Goal: Task Accomplishment & Management: Complete application form

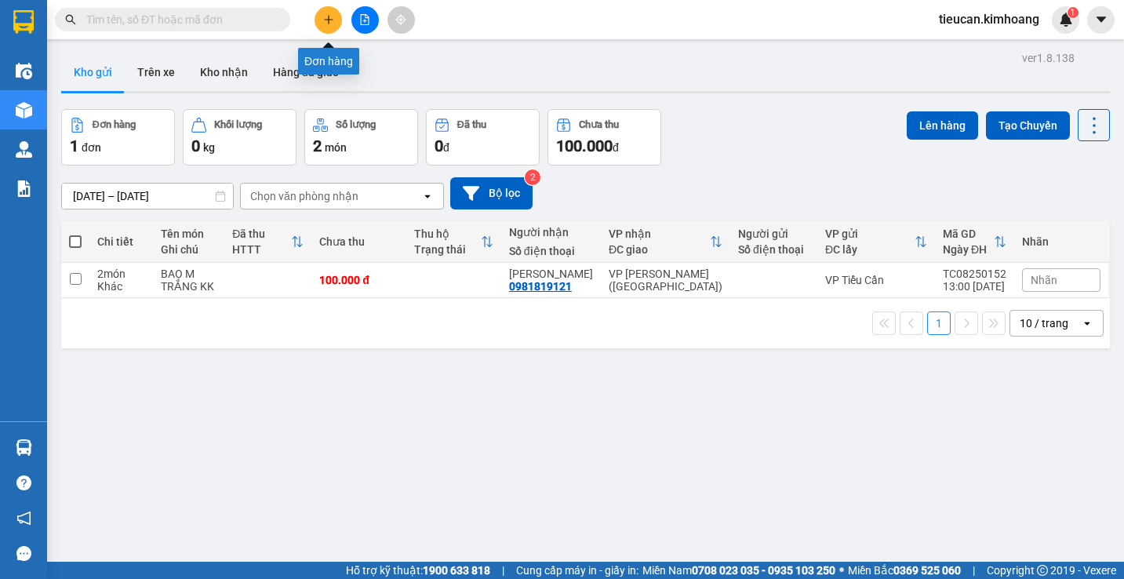
click at [322, 18] on button at bounding box center [328, 19] width 27 height 27
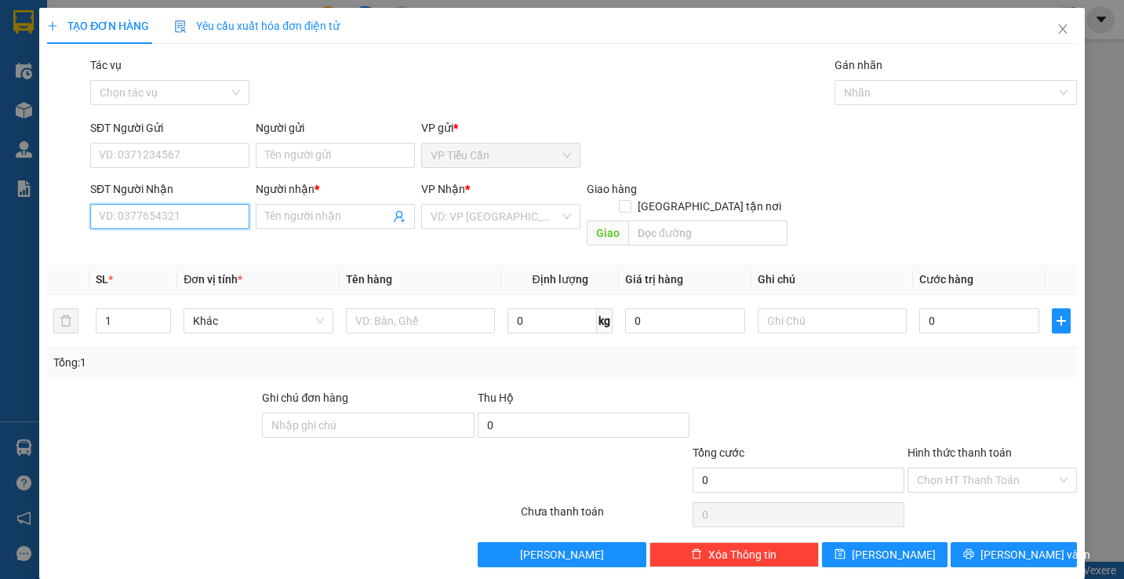
click at [199, 210] on input "SĐT Người Nhận" at bounding box center [169, 216] width 159 height 25
click at [169, 240] on div "0906299424 - VINH" at bounding box center [168, 247] width 139 height 17
type input "0906299424"
type input "VINH"
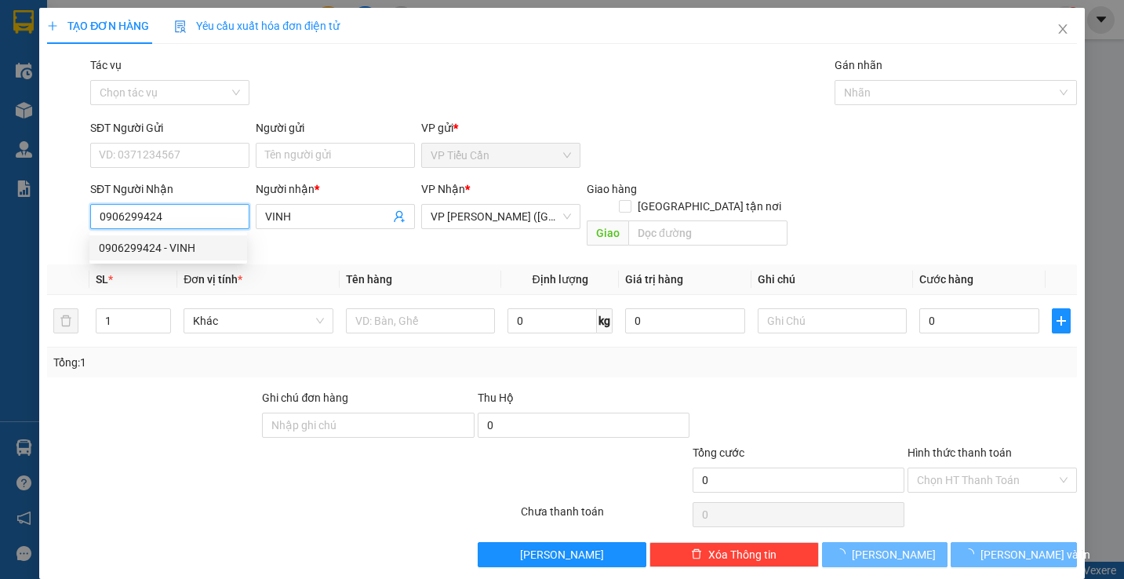
type input "40.000"
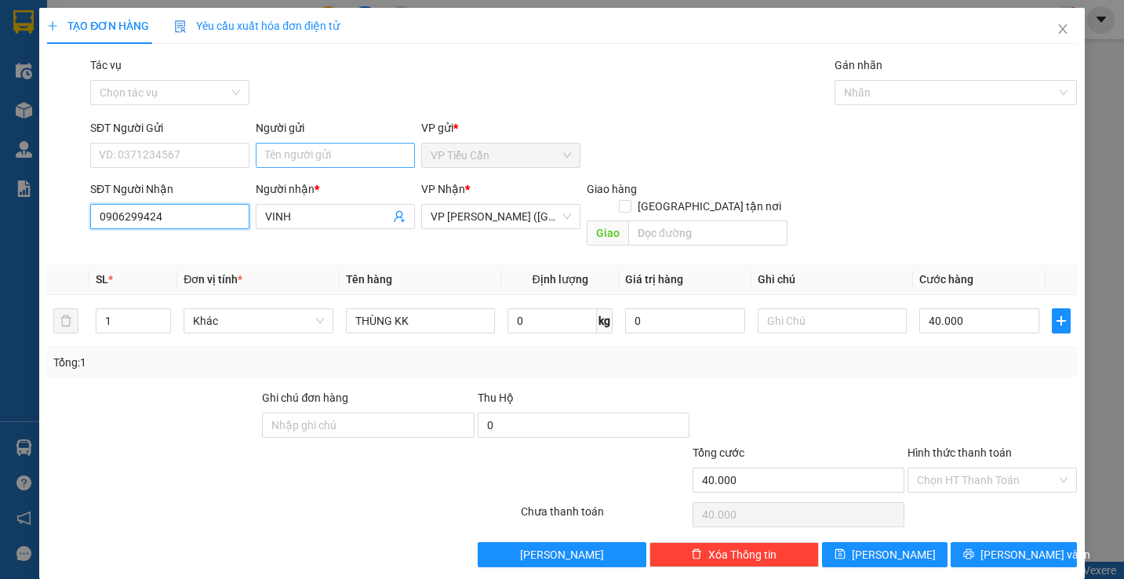
type input "0906299424"
click at [275, 144] on input "Người gửi" at bounding box center [335, 155] width 159 height 25
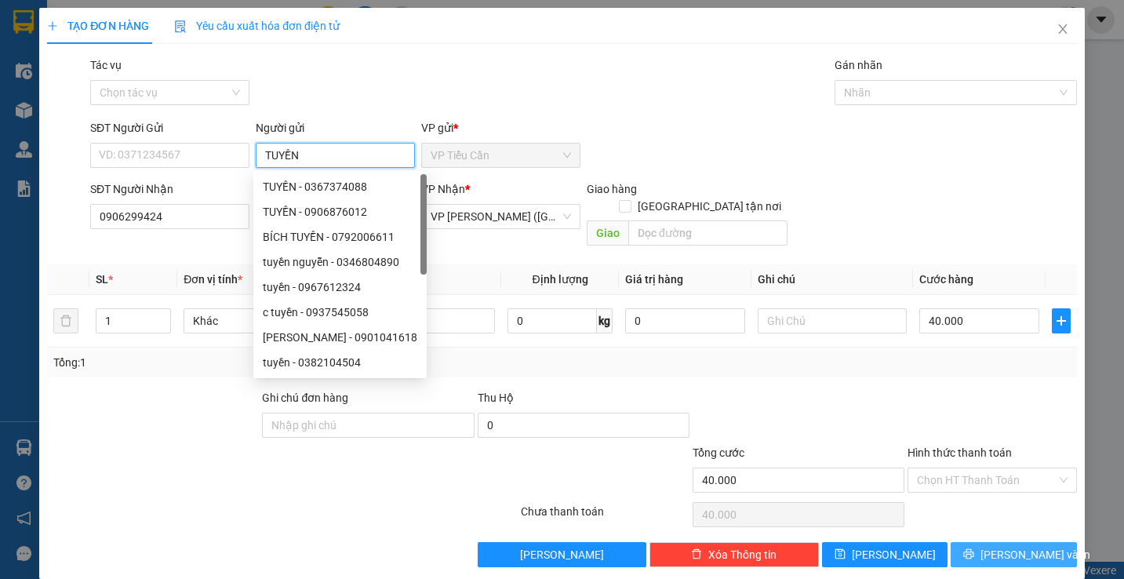
type input "TUYỀN"
click at [1018, 546] on span "[PERSON_NAME] và In" at bounding box center [1036, 554] width 110 height 17
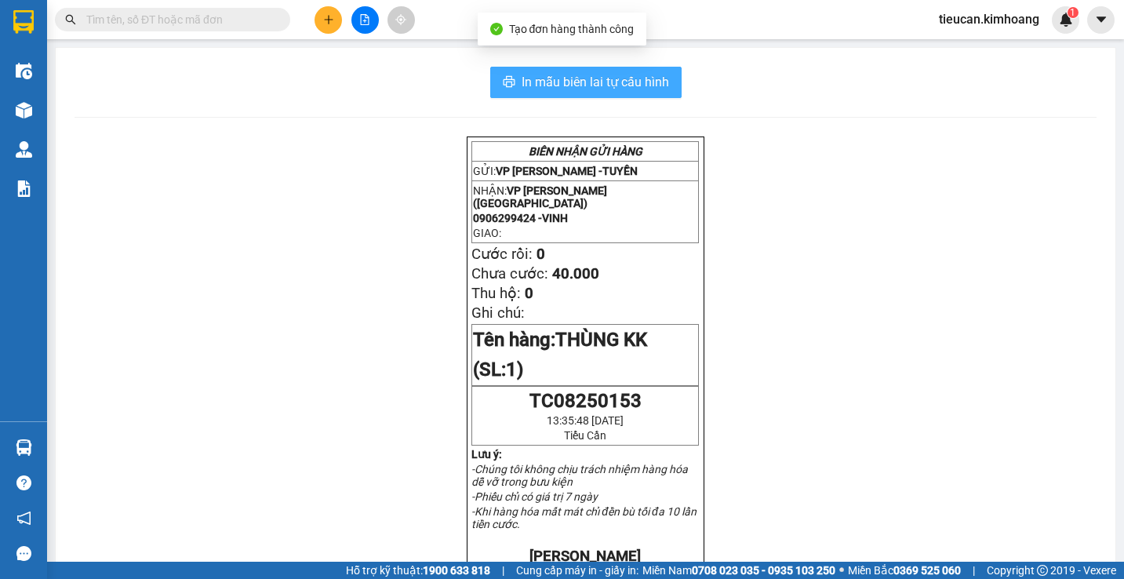
click at [613, 79] on span "In mẫu biên lai tự cấu hình" at bounding box center [596, 82] width 148 height 20
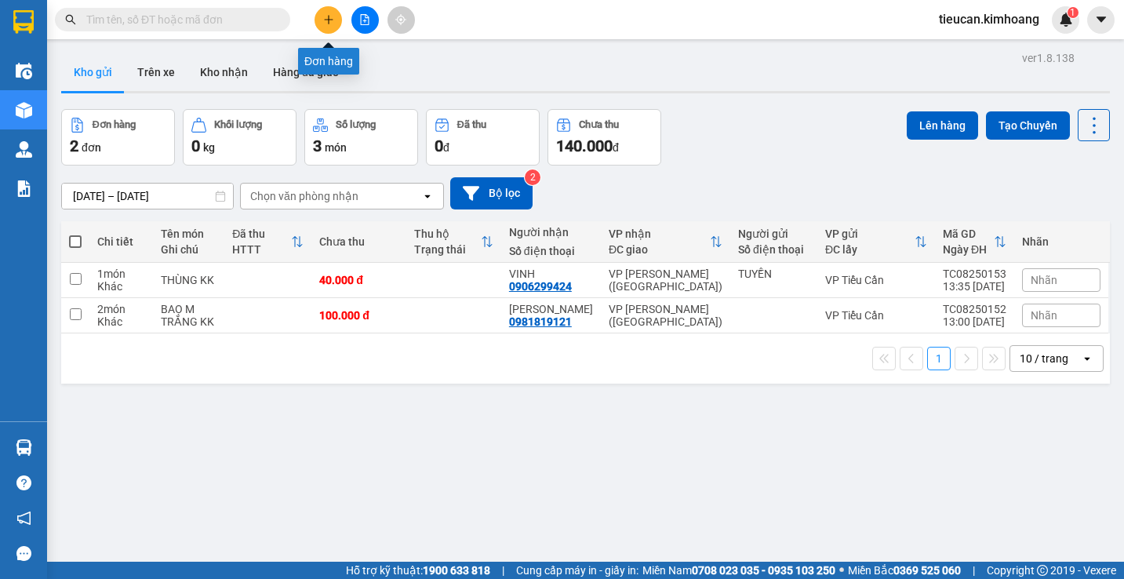
click at [335, 27] on button at bounding box center [328, 19] width 27 height 27
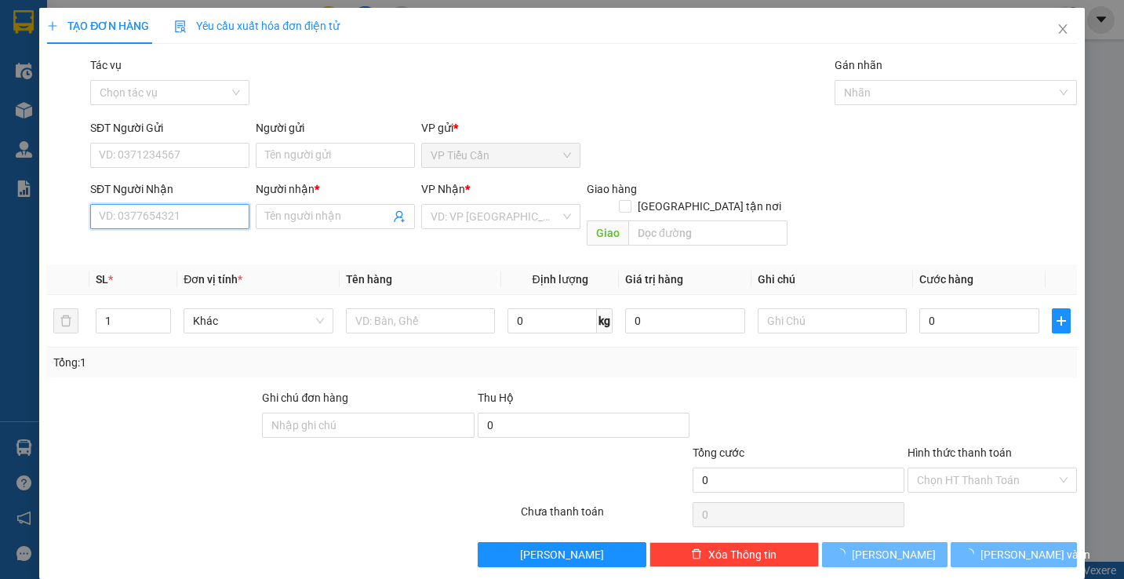
click at [191, 224] on input "SĐT Người Nhận" at bounding box center [169, 216] width 159 height 25
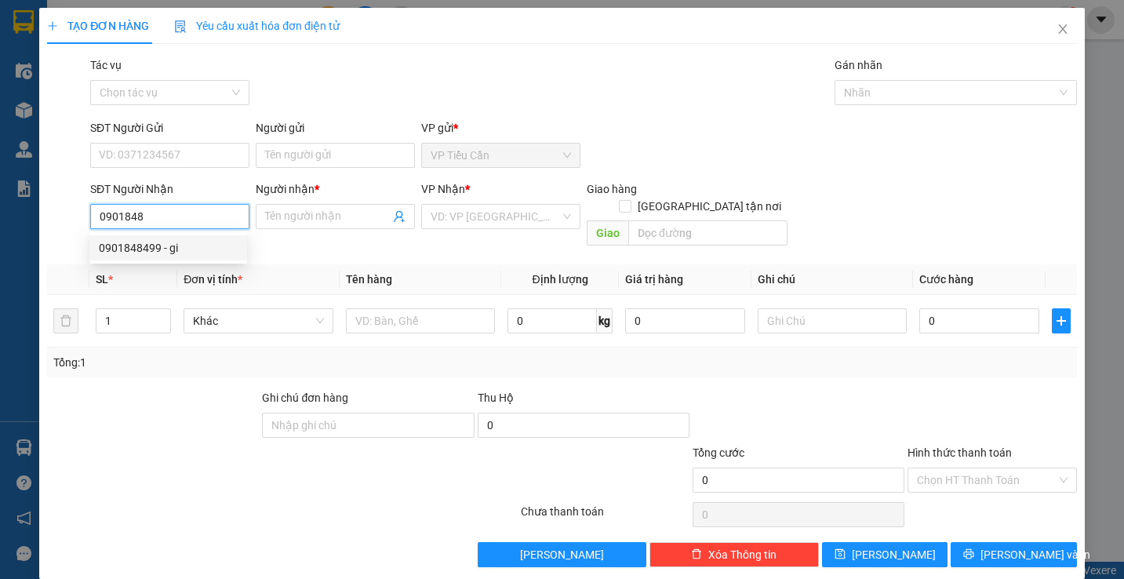
click at [181, 246] on div "0901848499 - gi" at bounding box center [168, 247] width 139 height 17
type input "0901848499"
type input "gi"
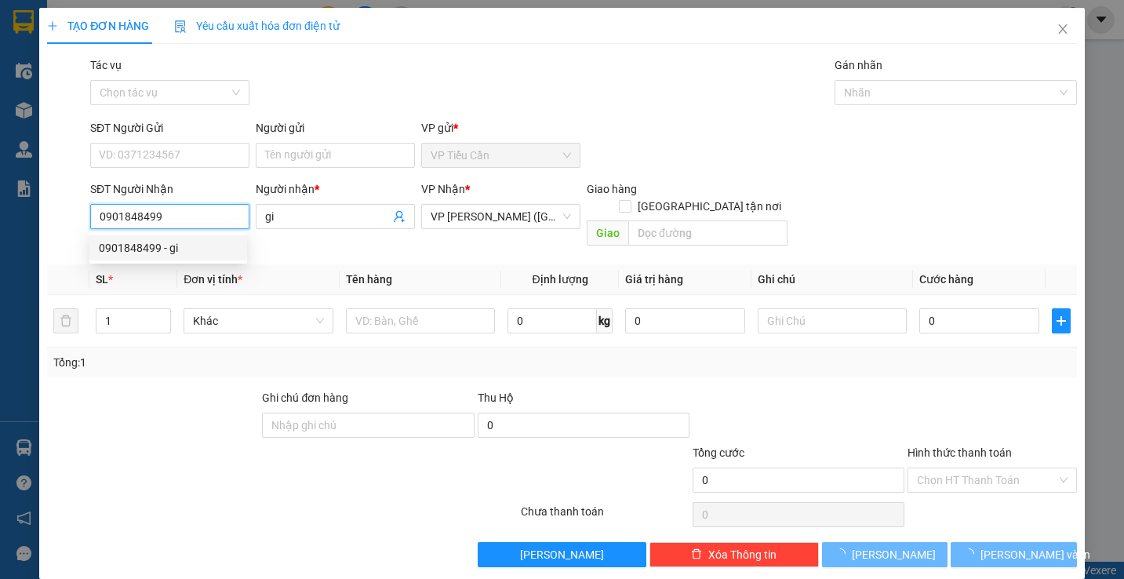
type input "35.000"
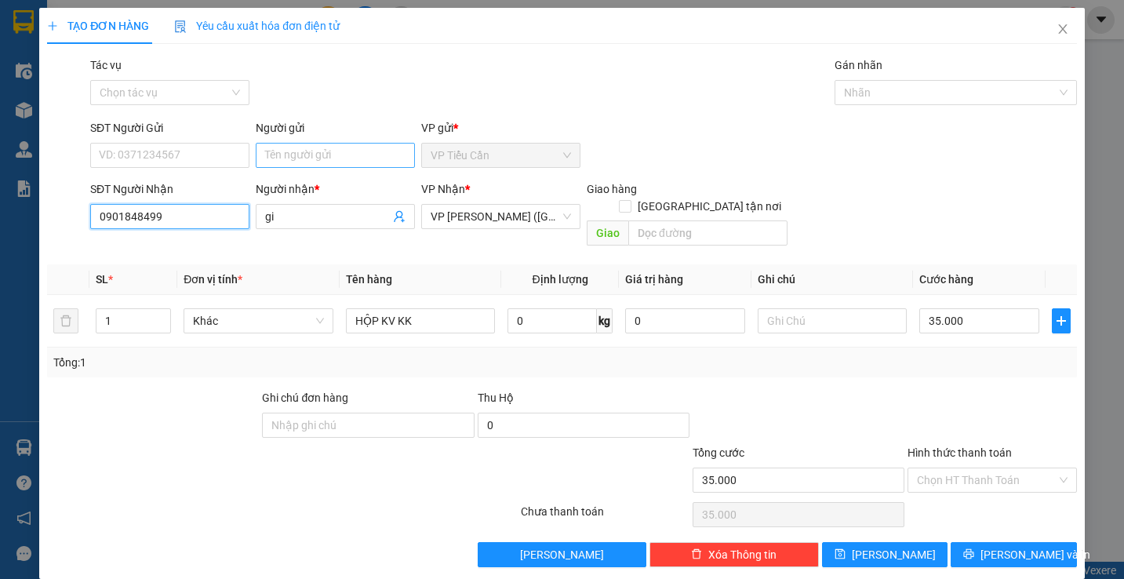
type input "0901848499"
click at [278, 152] on input "Người gửi" at bounding box center [335, 155] width 159 height 25
type input "SANHA"
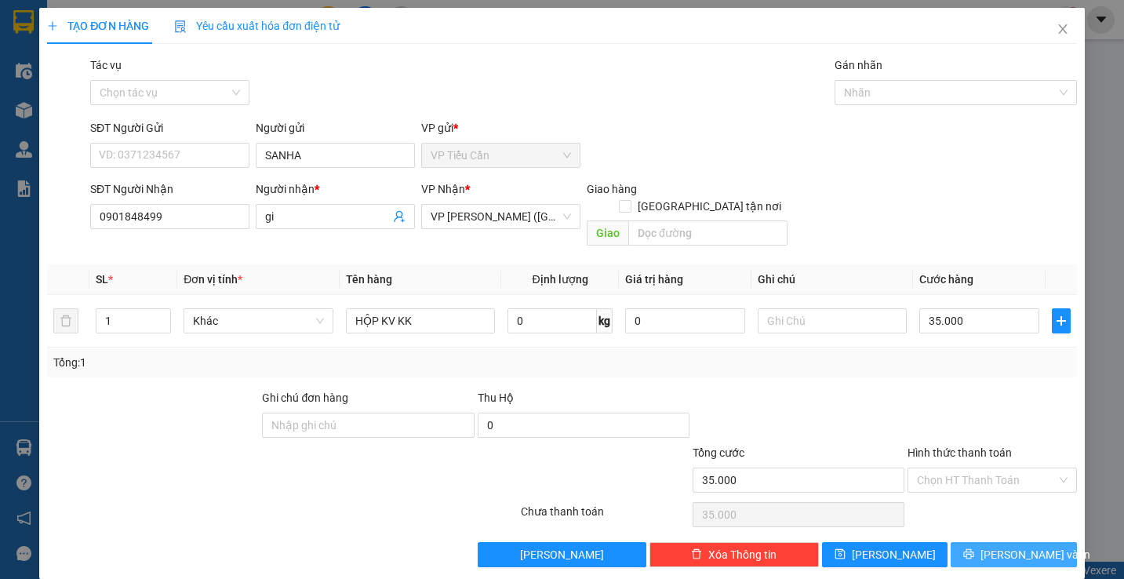
click at [1018, 542] on button "[PERSON_NAME] và In" at bounding box center [1014, 554] width 126 height 25
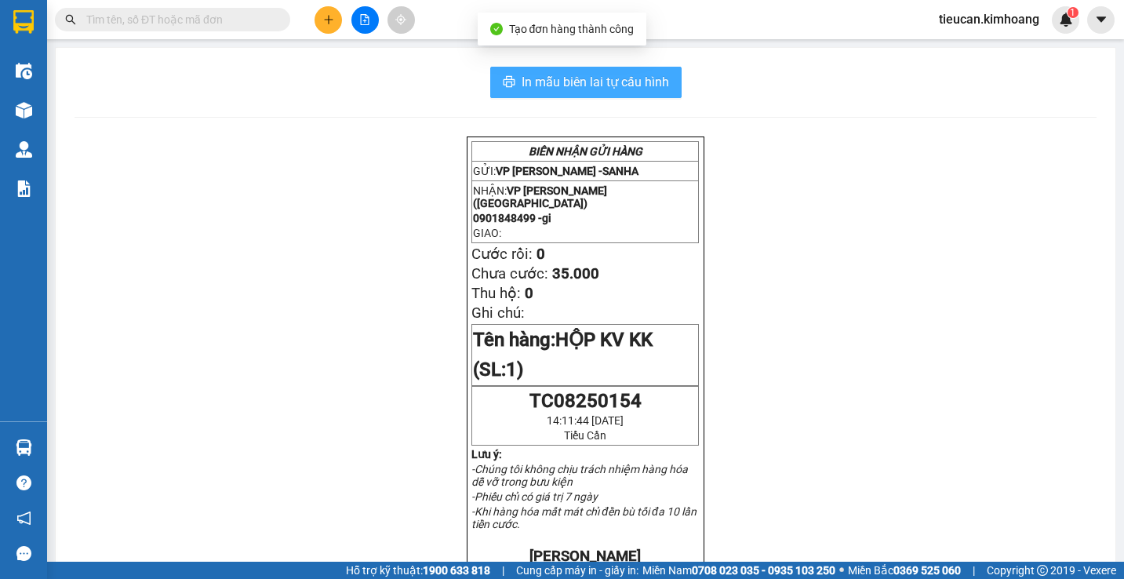
click at [634, 74] on span "In mẫu biên lai tự cấu hình" at bounding box center [596, 82] width 148 height 20
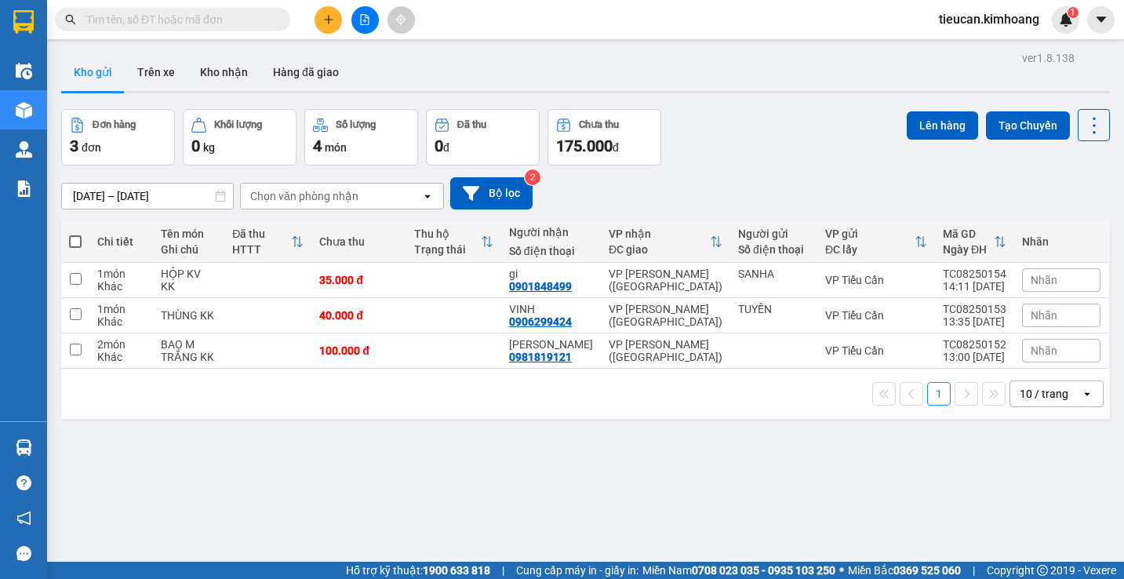
click at [77, 239] on span at bounding box center [75, 241] width 13 height 13
click at [75, 234] on input "checkbox" at bounding box center [75, 234] width 0 height 0
checkbox input "true"
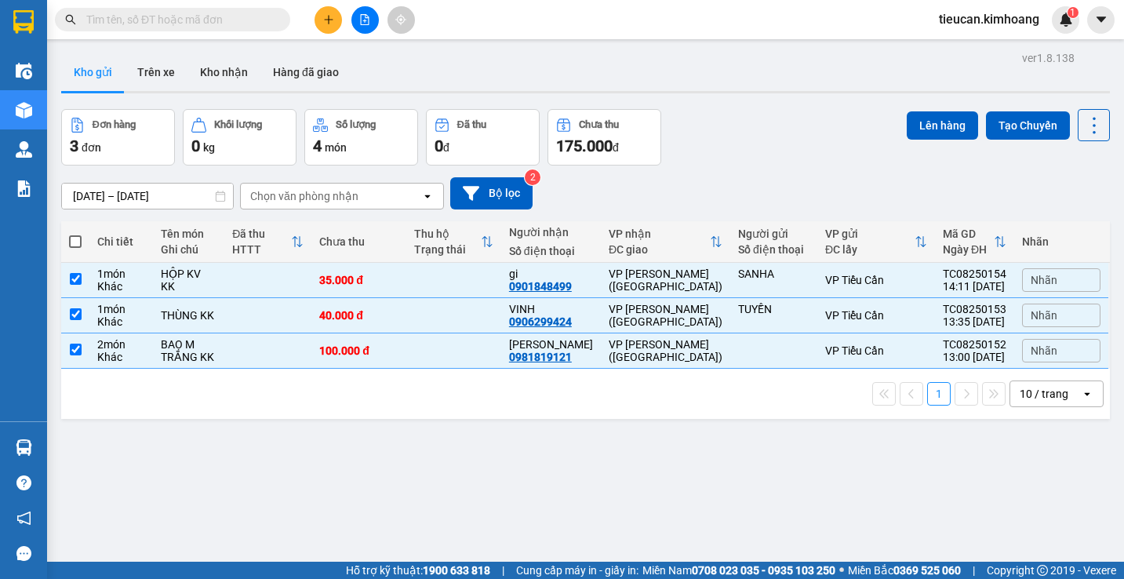
click at [77, 239] on span at bounding box center [75, 241] width 13 height 13
click at [75, 234] on input "checkbox" at bounding box center [75, 234] width 0 height 0
click at [920, 118] on button "Lên hàng" at bounding box center [942, 125] width 71 height 28
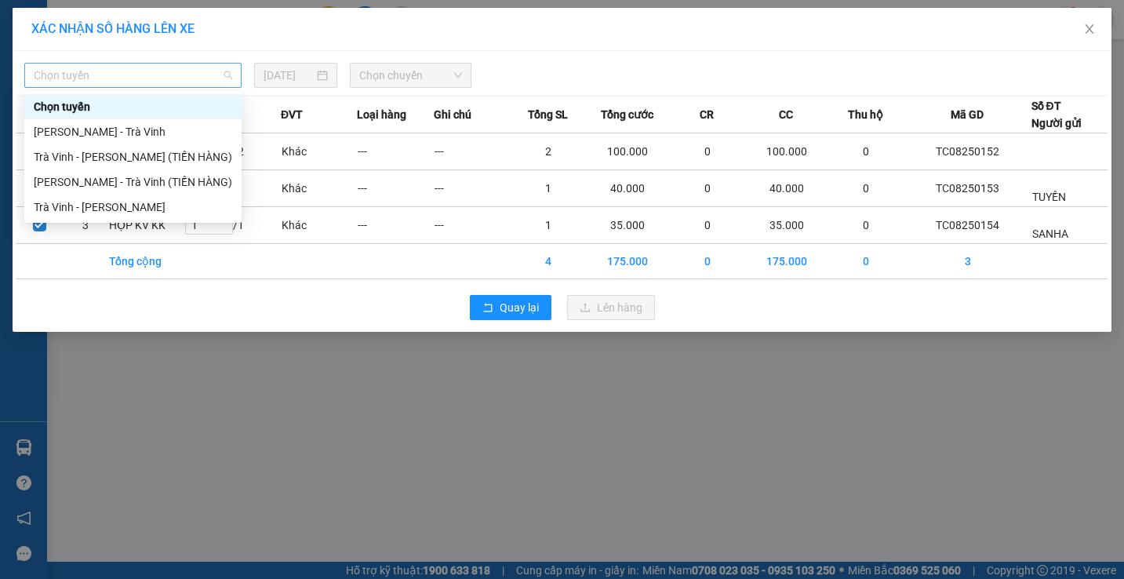
click at [217, 69] on span "Chọn tuyến" at bounding box center [133, 76] width 199 height 24
click at [135, 211] on div "Trà Vinh - [PERSON_NAME]" at bounding box center [133, 207] width 199 height 17
click at [135, 211] on td "HỘP KV KK" at bounding box center [146, 225] width 76 height 37
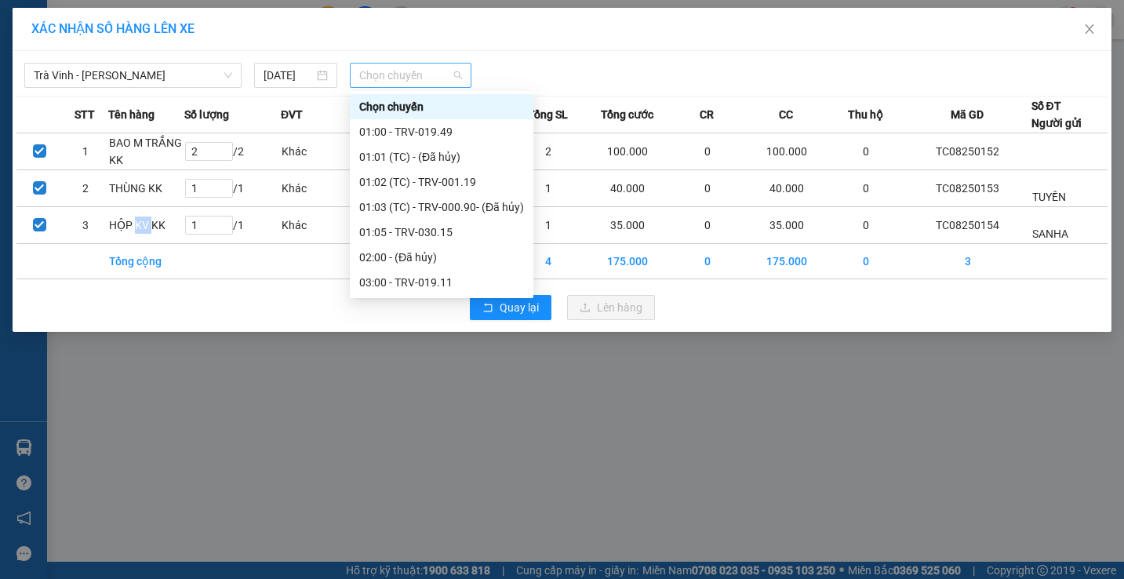
click at [389, 85] on span "Chọn chuyến" at bounding box center [410, 76] width 103 height 24
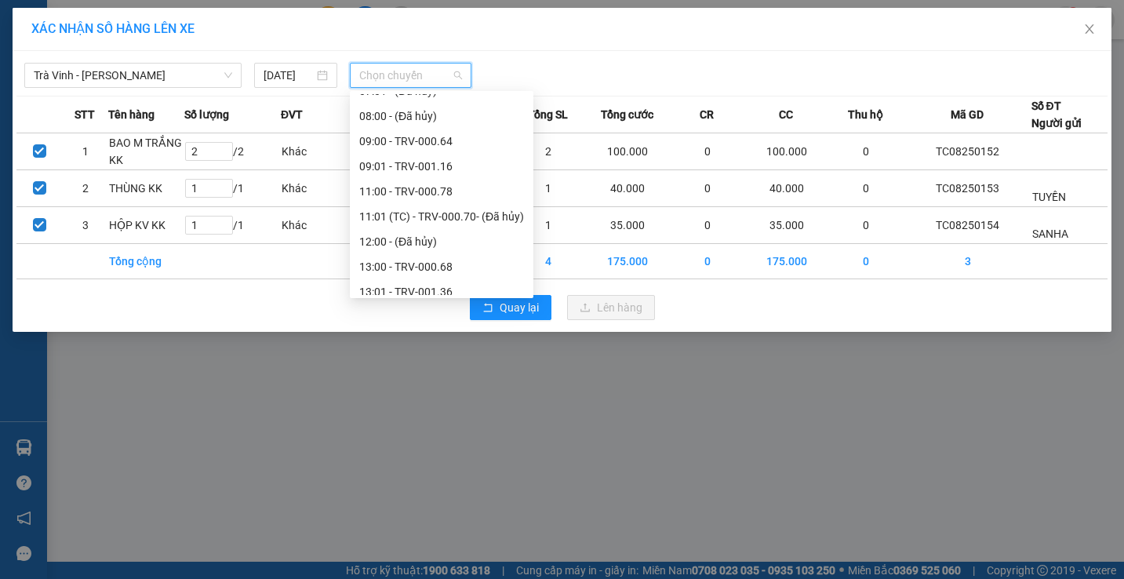
scroll to position [471, 0]
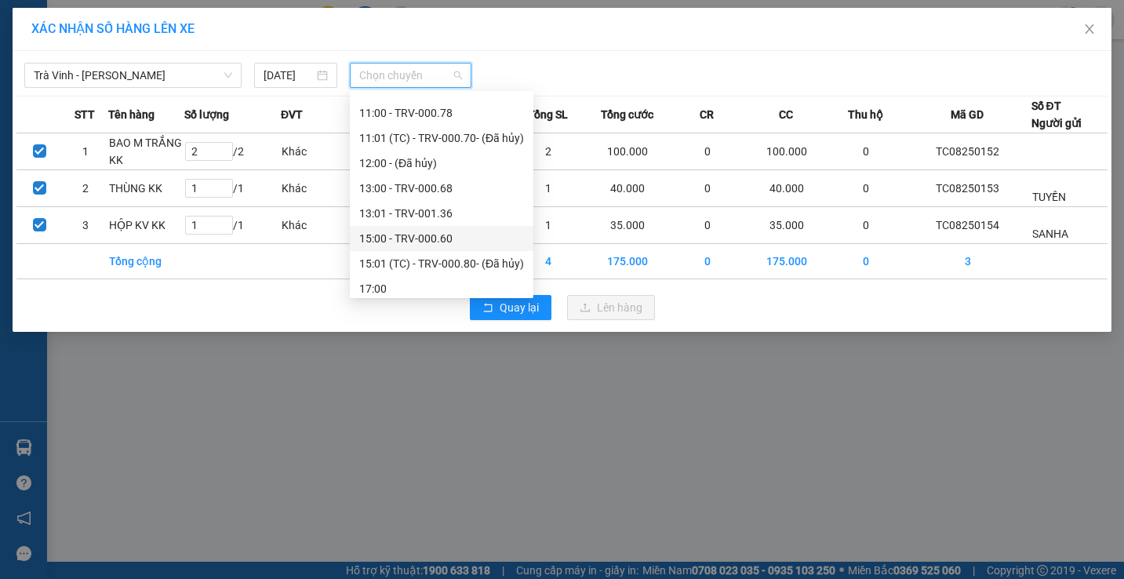
click at [399, 239] on div "15:00 - TRV-000.60" at bounding box center [441, 238] width 165 height 17
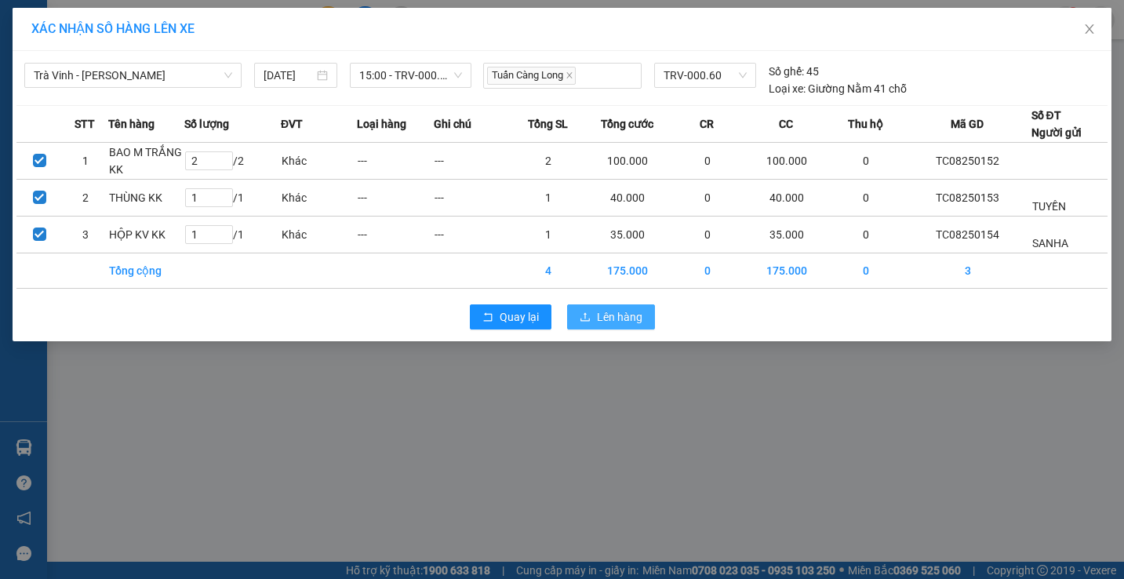
click at [582, 321] on icon "upload" at bounding box center [585, 316] width 9 height 9
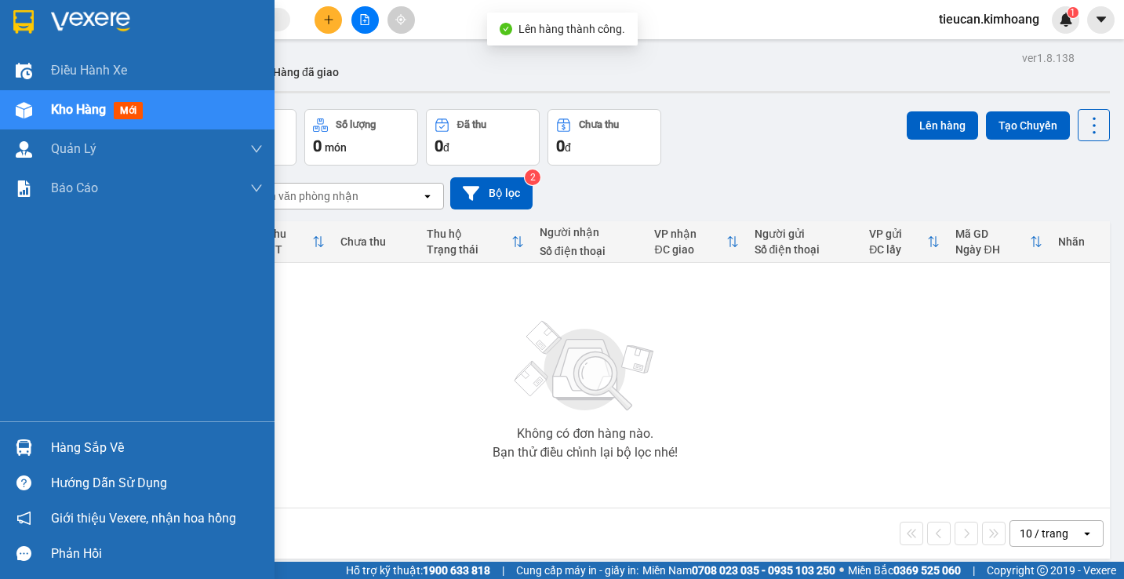
click at [76, 444] on div "Hàng sắp về" at bounding box center [157, 448] width 212 height 24
click at [76, 444] on div "Điều hành xe Kho hàng mới Quản [PERSON_NAME] lý chuyến Quản lý khách hàng mới B…" at bounding box center [137, 289] width 275 height 579
click at [86, 448] on div "Hàng sắp về" at bounding box center [157, 448] width 212 height 24
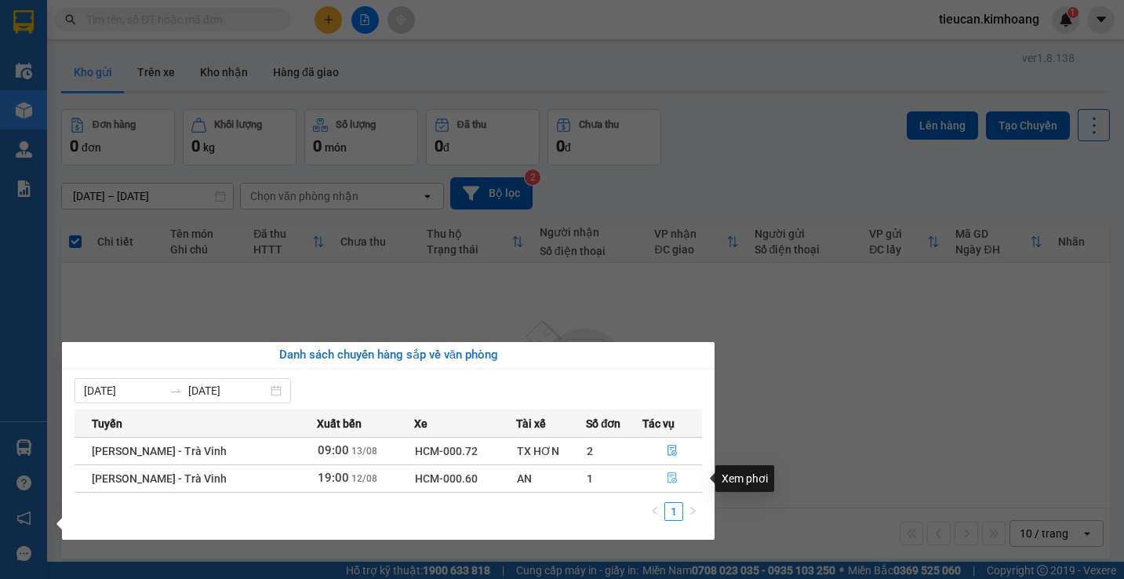
click at [669, 476] on icon "file-done" at bounding box center [672, 477] width 11 height 11
click at [669, 476] on main "ver 1.8.138 Kho gửi Trên xe Kho nhận Hàng đã giao Đơn hàng 0 đơn Khối lượng 0 k…" at bounding box center [562, 281] width 1124 height 562
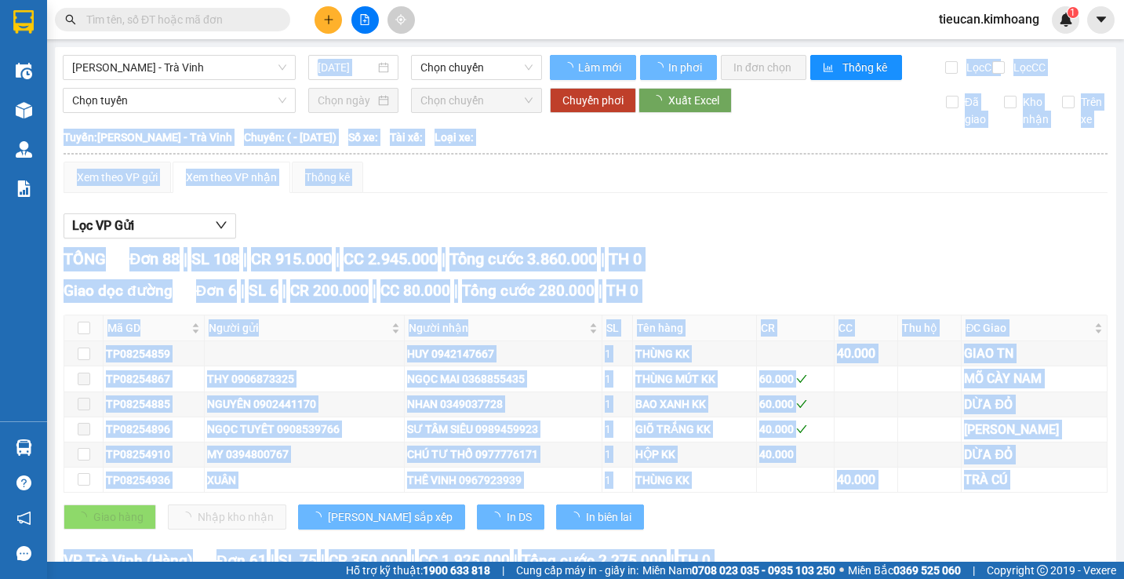
type input "[DATE]"
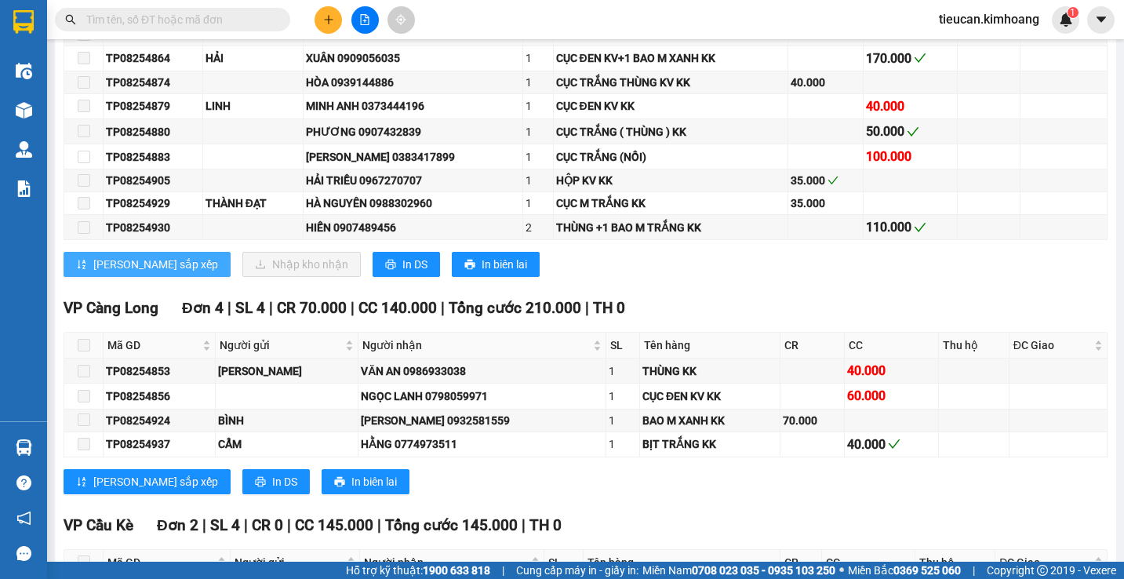
scroll to position [2457, 0]
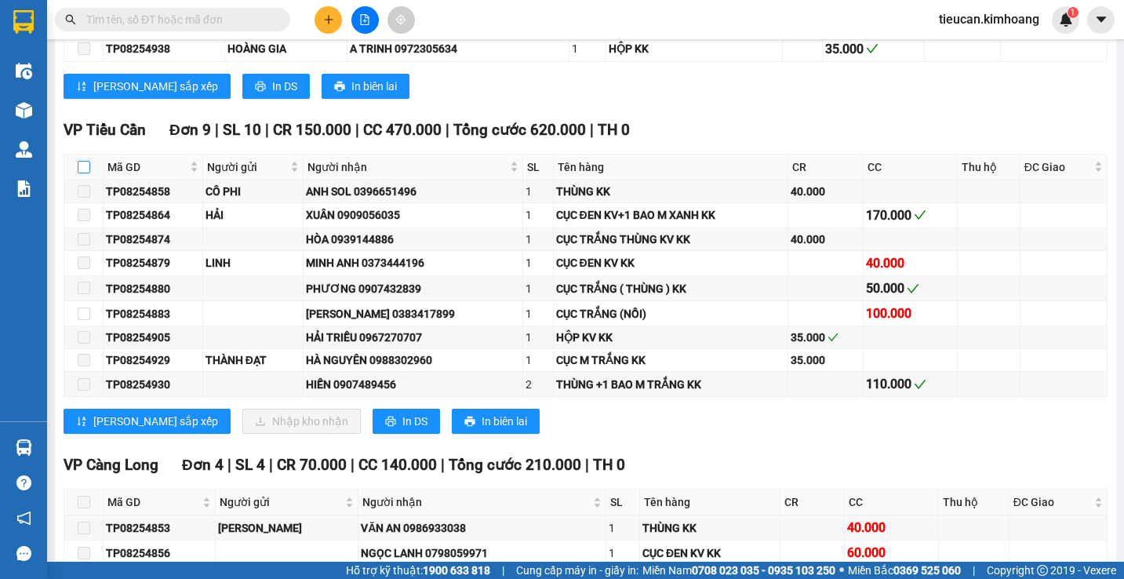
click at [79, 173] on input "checkbox" at bounding box center [84, 167] width 13 height 13
checkbox input "true"
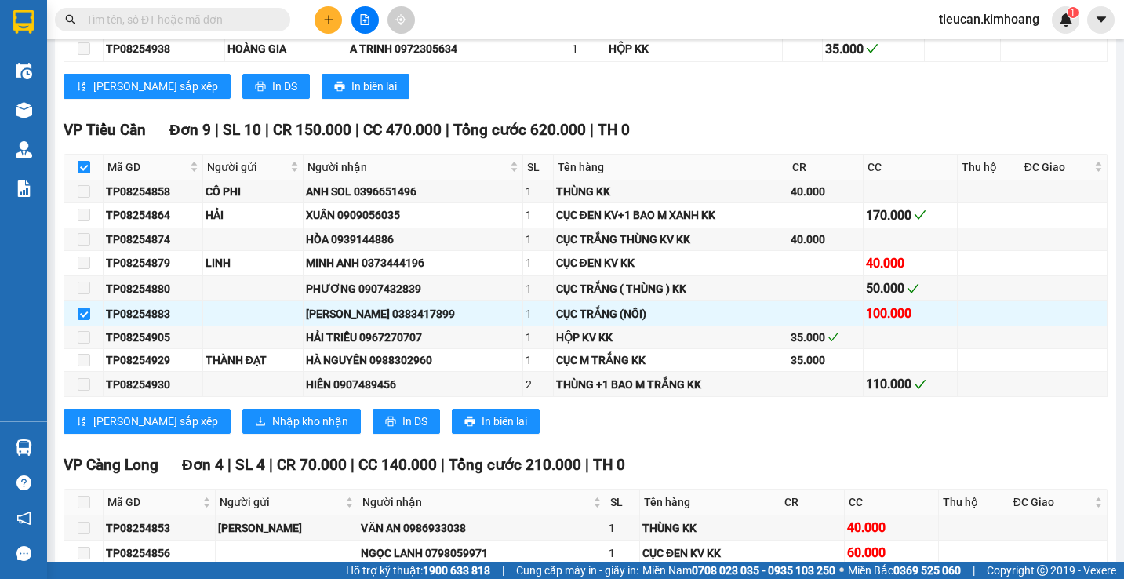
click at [79, 173] on input "checkbox" at bounding box center [84, 167] width 13 height 13
checkbox input "false"
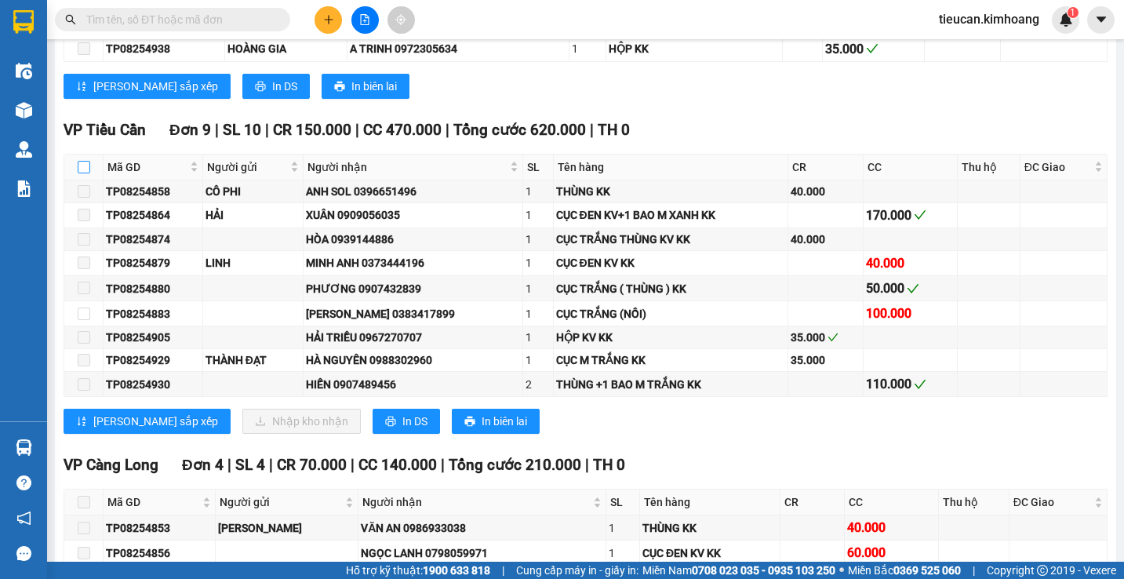
click at [79, 173] on input "checkbox" at bounding box center [84, 167] width 13 height 13
checkbox input "true"
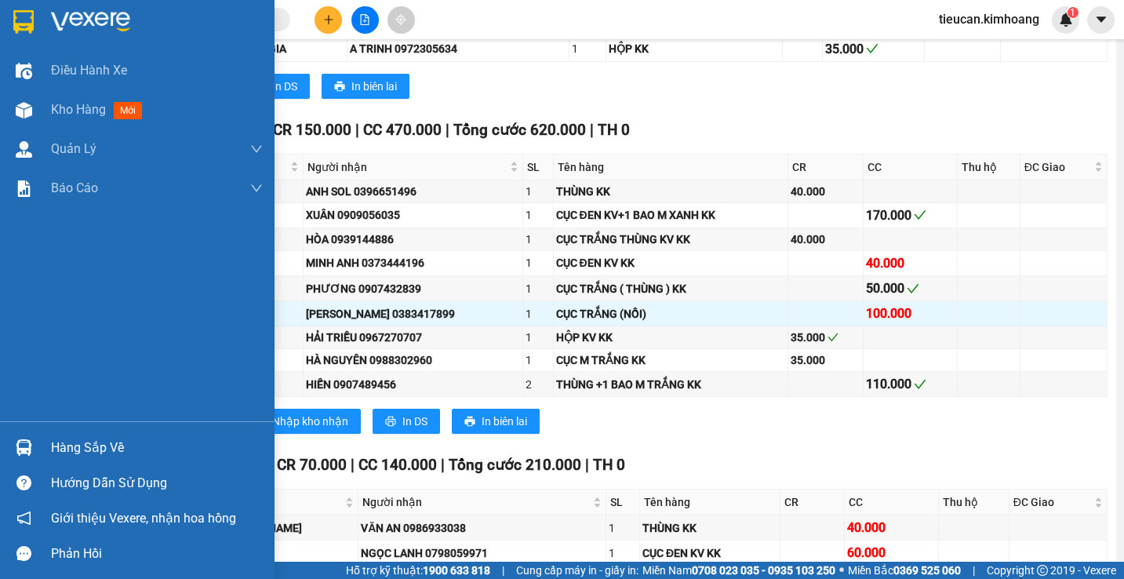
click at [77, 446] on div "Hàng sắp về" at bounding box center [157, 448] width 212 height 24
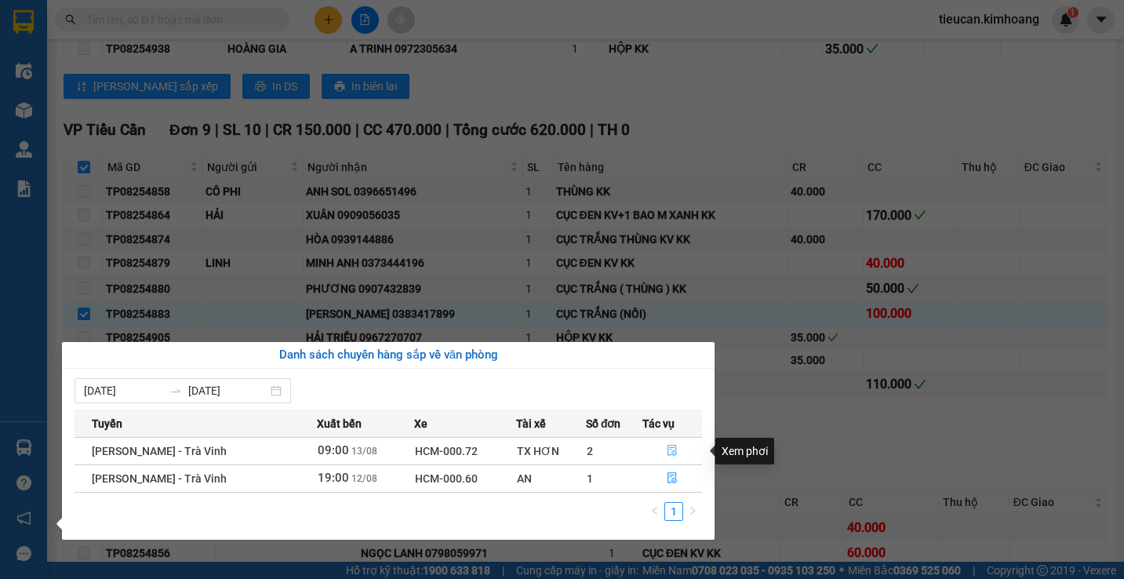
click at [667, 449] on icon "file-done" at bounding box center [672, 450] width 11 height 11
click at [667, 446] on div "VP [GEOGRAPHIC_DATA] 9 | SL 10 | CR 150.000 | CC 470.000 | Tổng cước 620.000 | …" at bounding box center [586, 282] width 1044 height 328
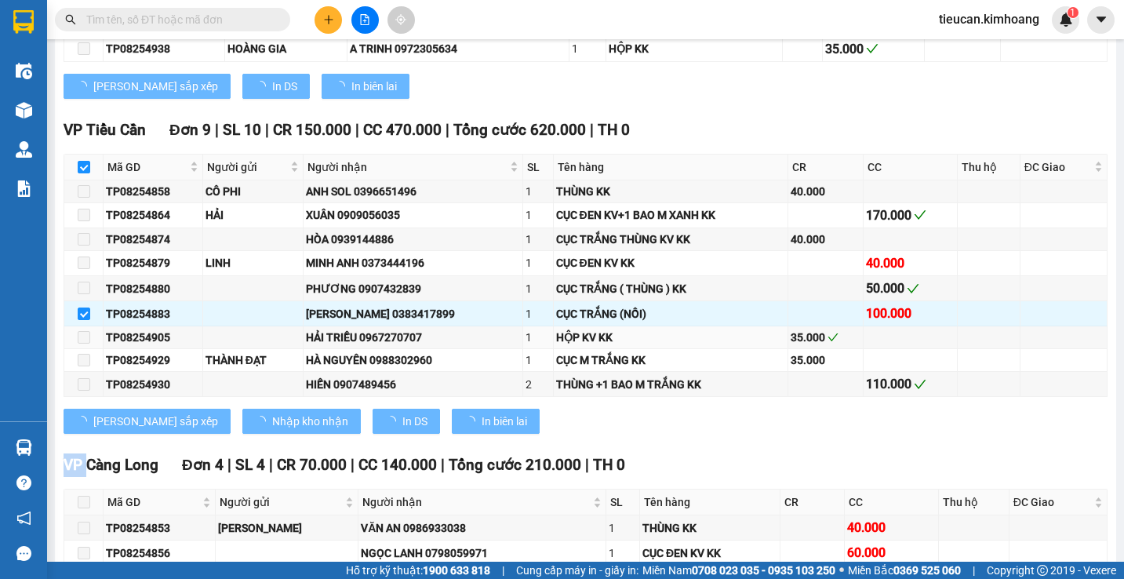
checkbox input "false"
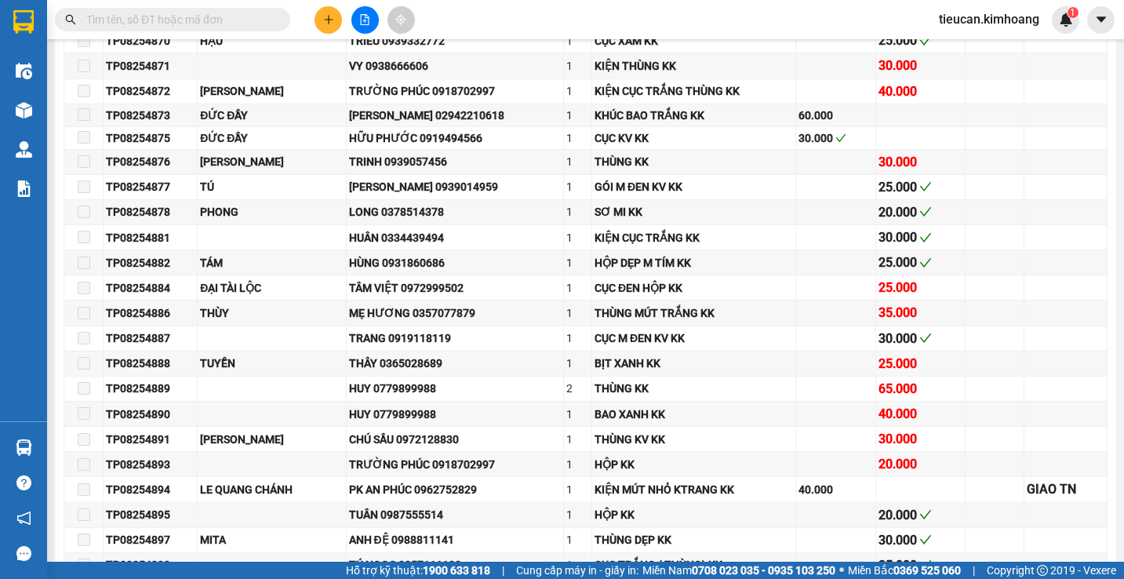
type input "[DATE]"
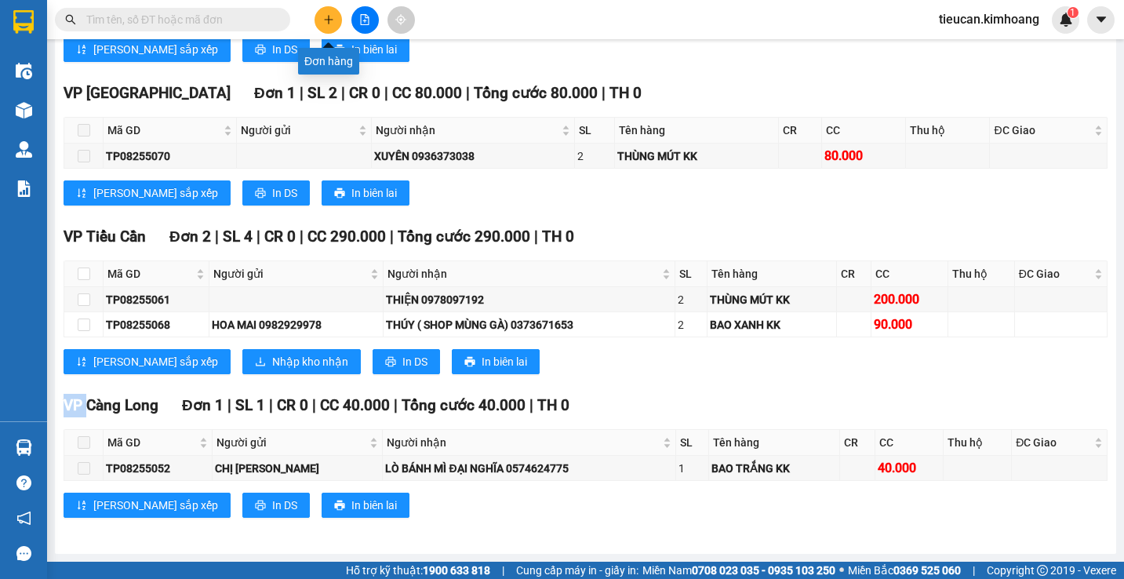
click at [326, 19] on icon "plus" at bounding box center [328, 19] width 11 height 11
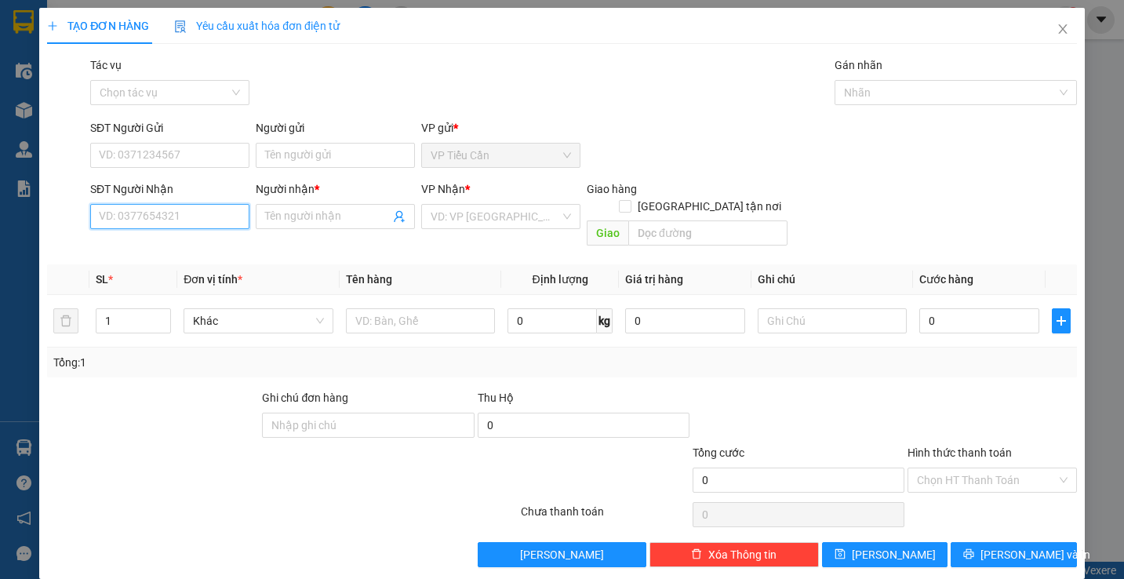
click at [214, 220] on input "SĐT Người Nhận" at bounding box center [169, 216] width 159 height 25
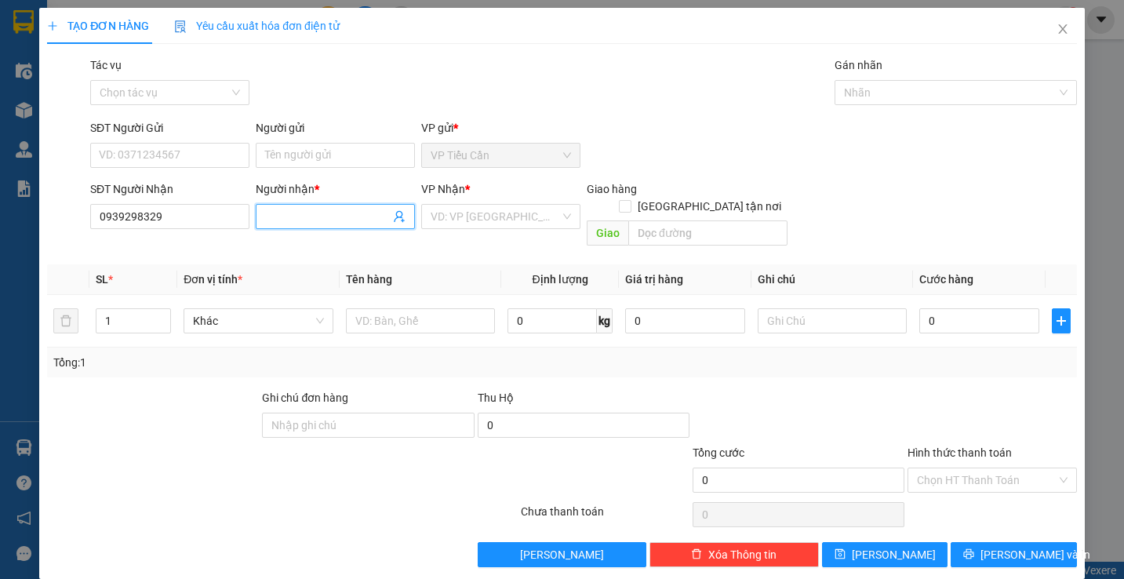
click at [265, 214] on input "Người nhận *" at bounding box center [327, 216] width 125 height 17
click at [186, 226] on input "0939298329" at bounding box center [169, 216] width 159 height 25
type input "0"
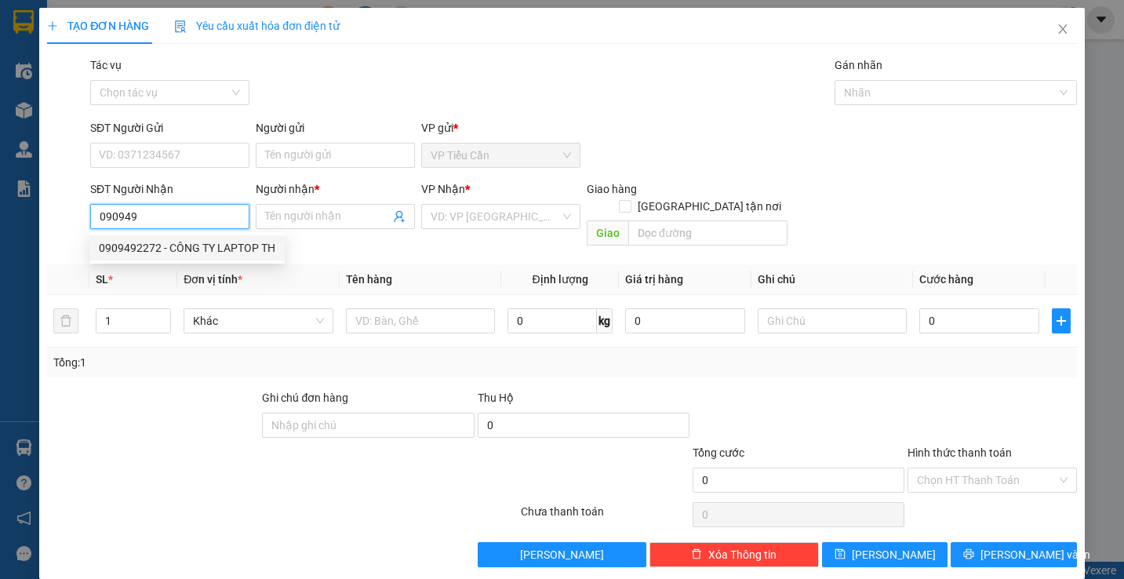
click at [188, 253] on div "0909492272 - CÔNG TY LAPTOP TH" at bounding box center [187, 247] width 177 height 17
type input "0909492272"
type input "CÔNG TY LAPTOP TH"
type input "huy"
type input "40.000"
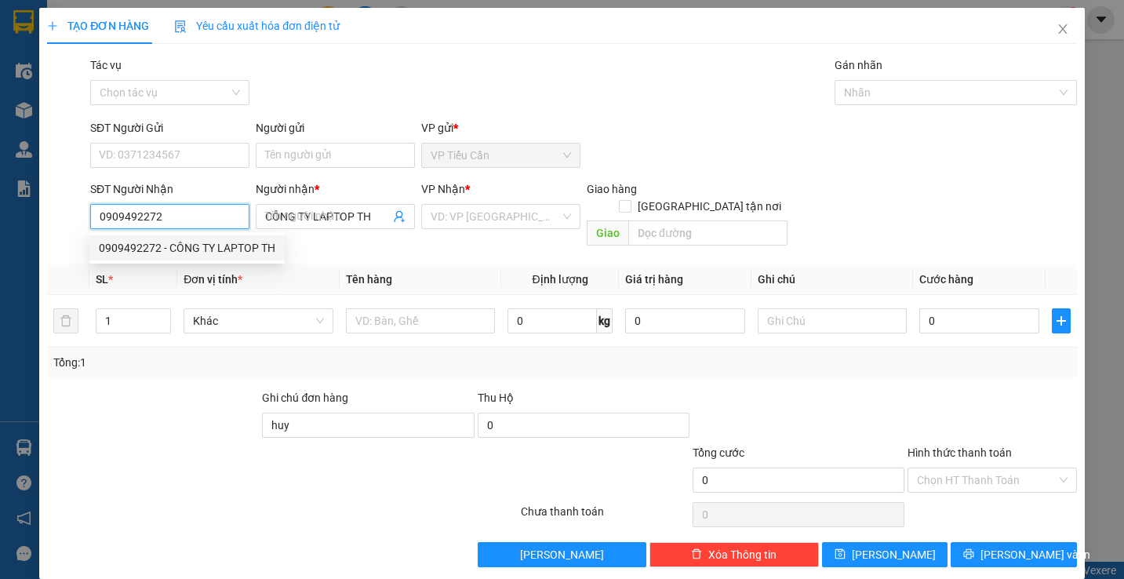
type input "40.000"
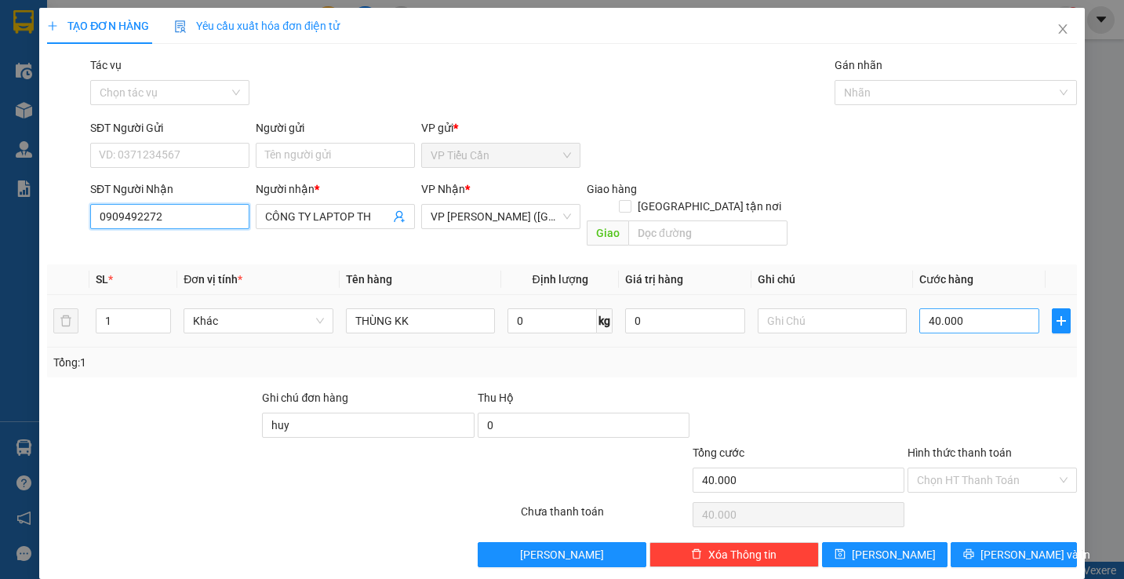
type input "0909492272"
click at [981, 308] on input "40.000" at bounding box center [980, 320] width 120 height 25
type input "0"
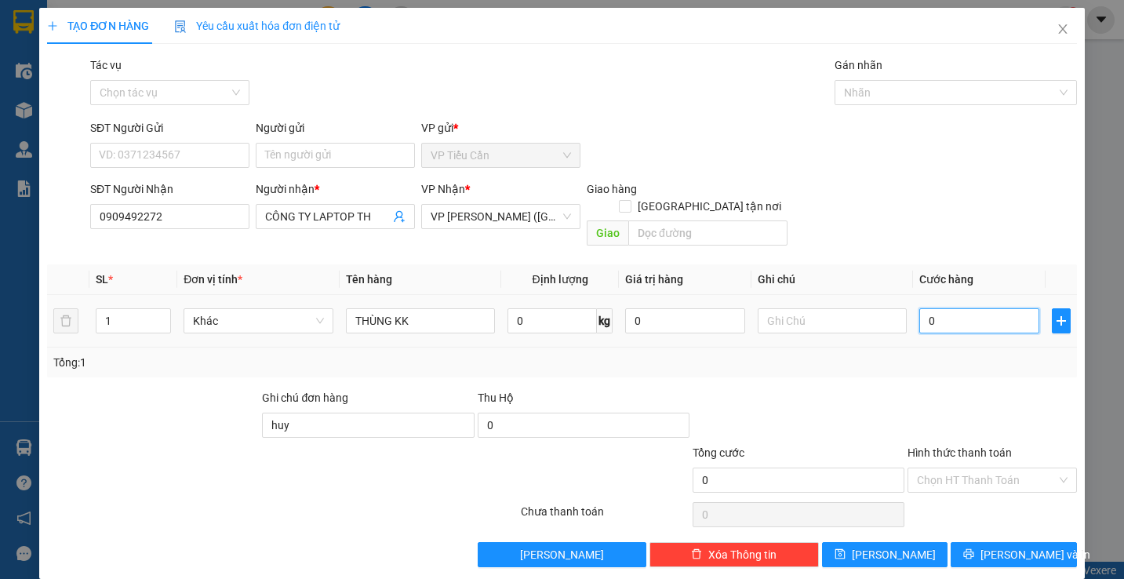
click at [920, 308] on input "0" at bounding box center [980, 320] width 120 height 25
type input "30"
type input "350"
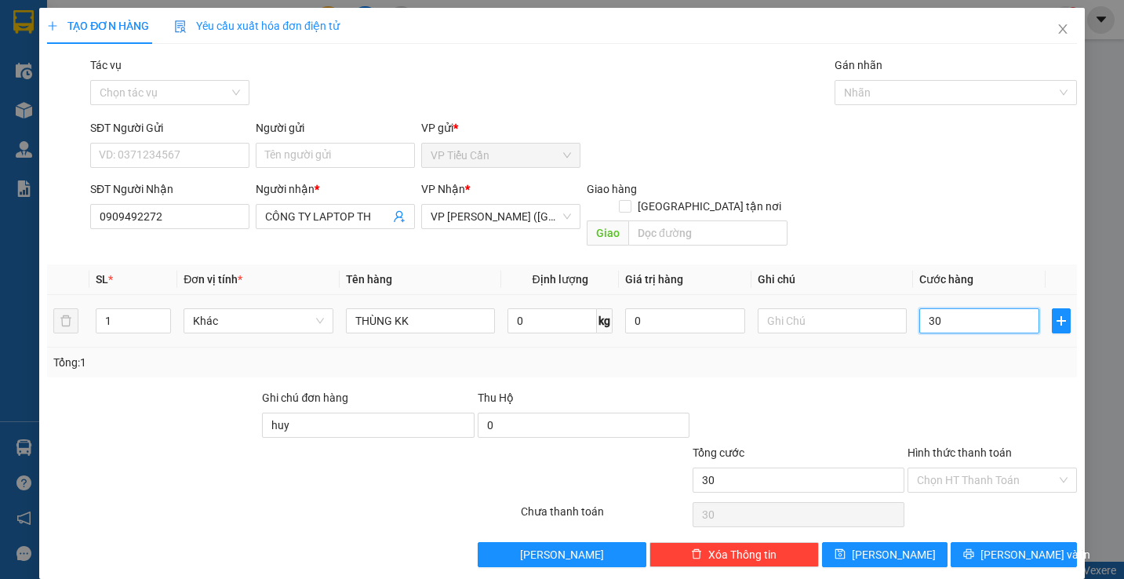
type input "350"
click at [944, 308] on input "350" at bounding box center [980, 320] width 120 height 25
type input "35"
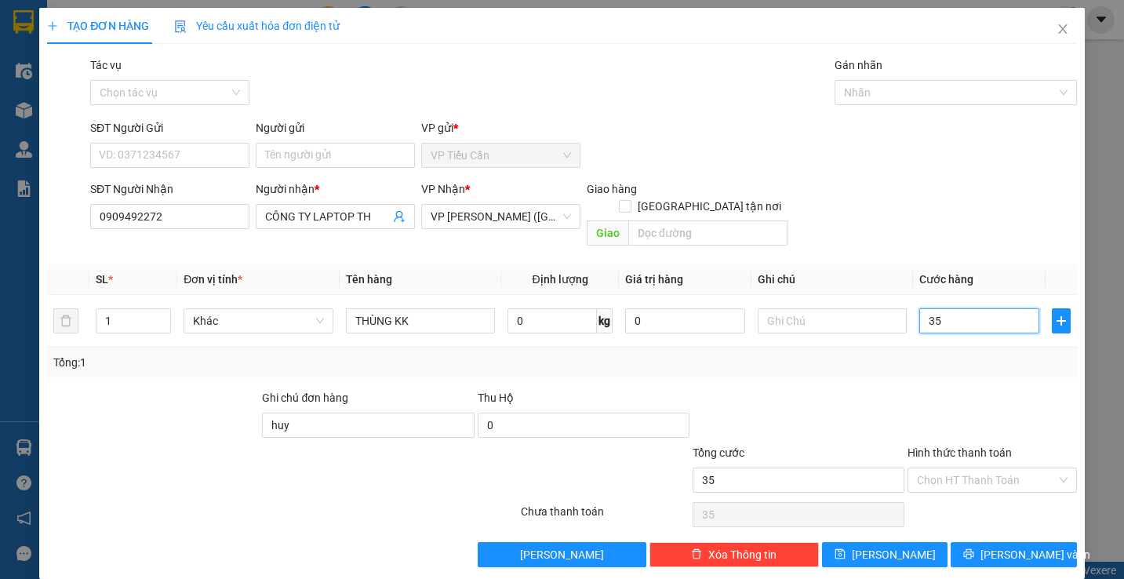
type input "35"
click at [864, 389] on div at bounding box center [798, 416] width 215 height 55
type input "35.000"
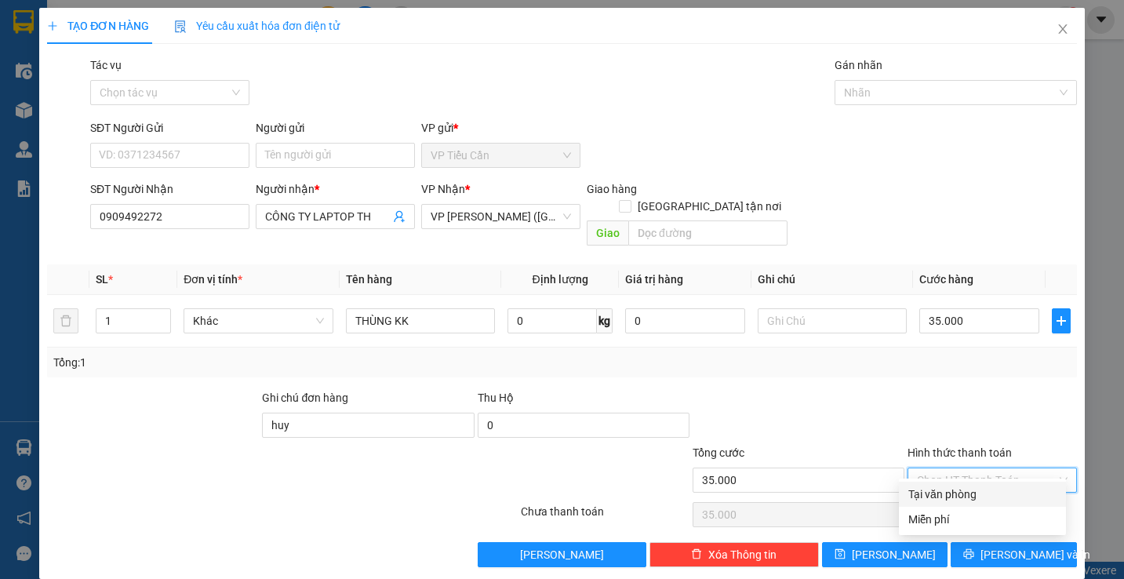
click at [967, 468] on input "Hình thức thanh toán" at bounding box center [986, 480] width 139 height 24
click at [978, 494] on div "Tại văn phòng" at bounding box center [983, 494] width 148 height 17
type input "0"
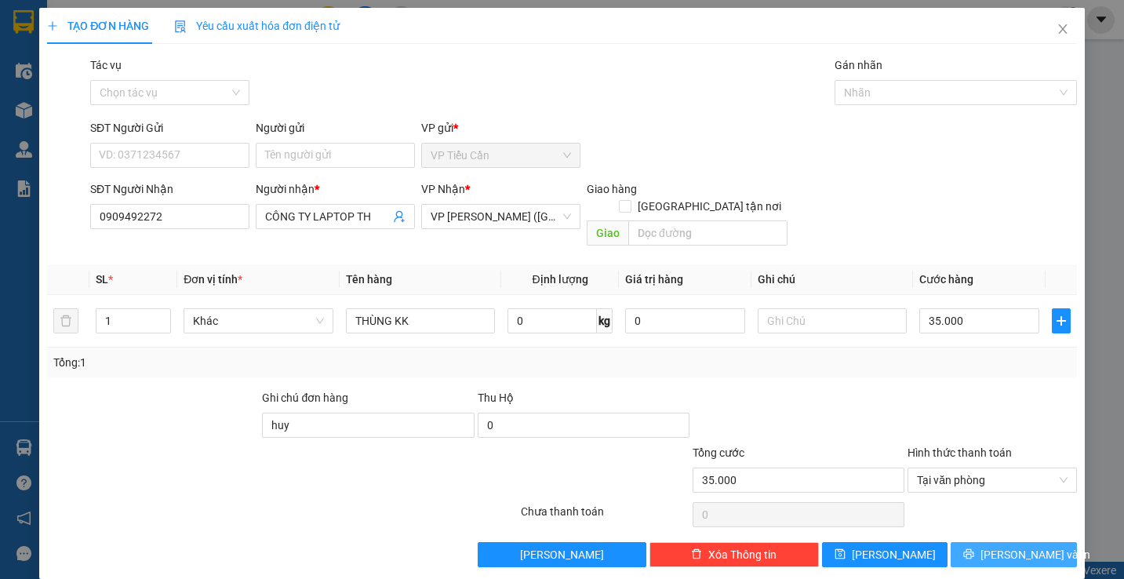
click at [1027, 546] on span "[PERSON_NAME] và In" at bounding box center [1036, 554] width 110 height 17
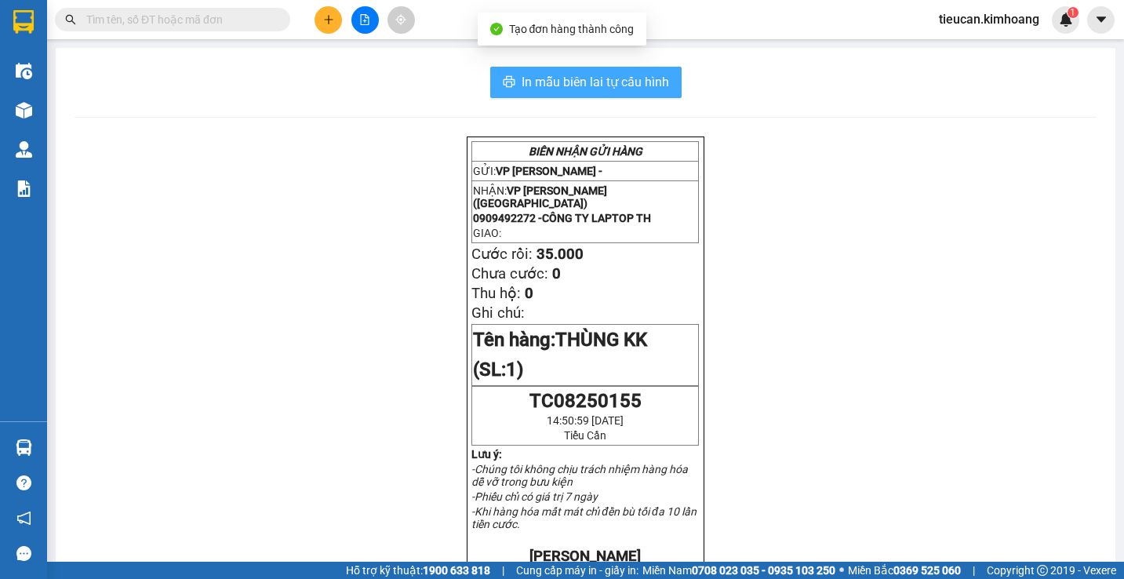
click at [622, 85] on span "In mẫu biên lai tự cấu hình" at bounding box center [596, 82] width 148 height 20
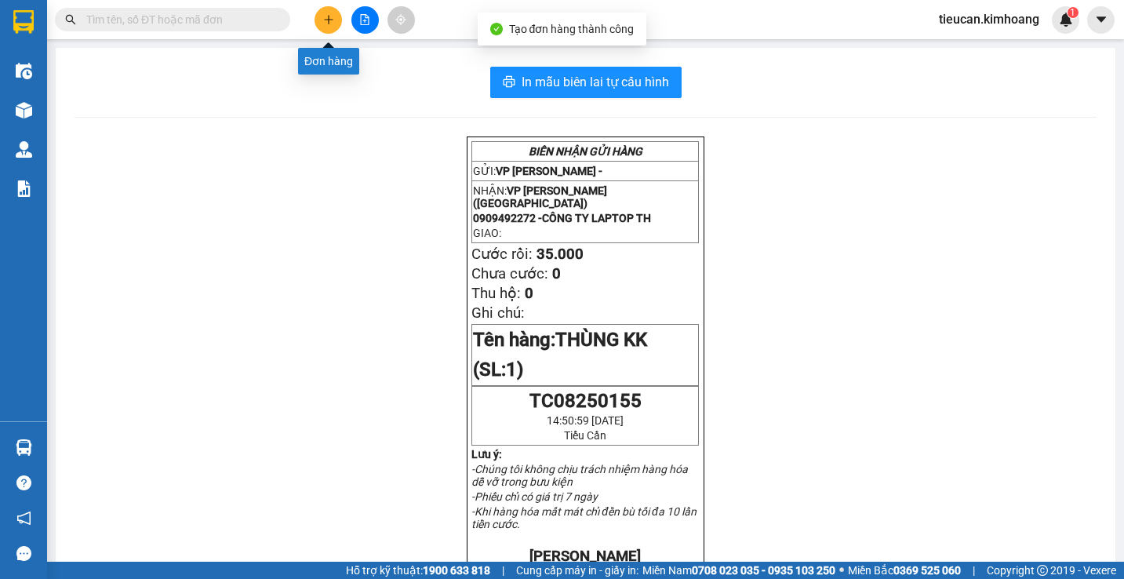
click at [322, 17] on button at bounding box center [328, 19] width 27 height 27
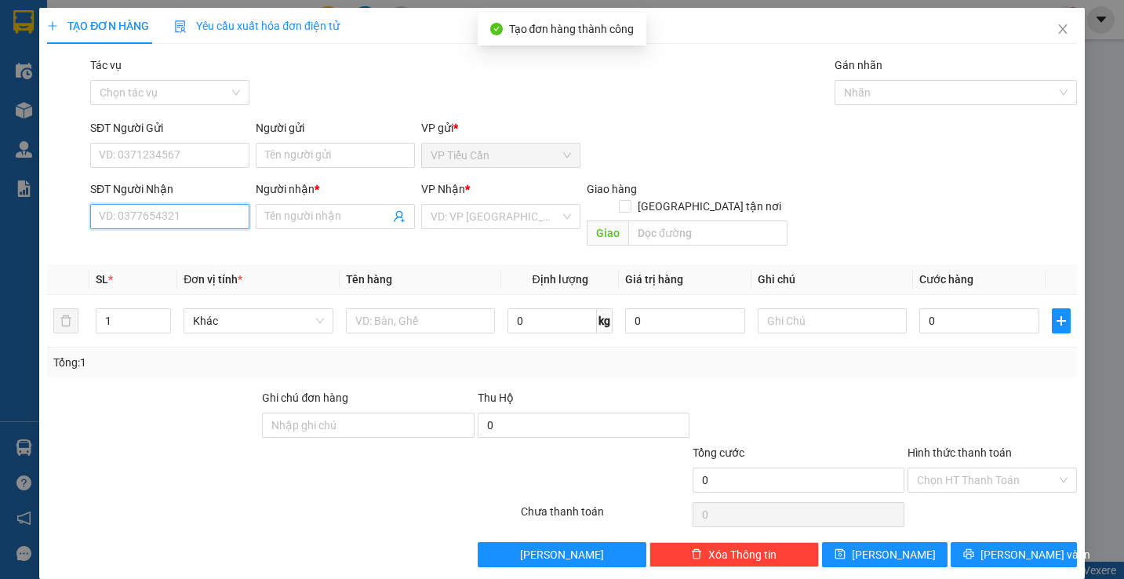
click at [218, 212] on input "SĐT Người Nhận" at bounding box center [169, 216] width 159 height 25
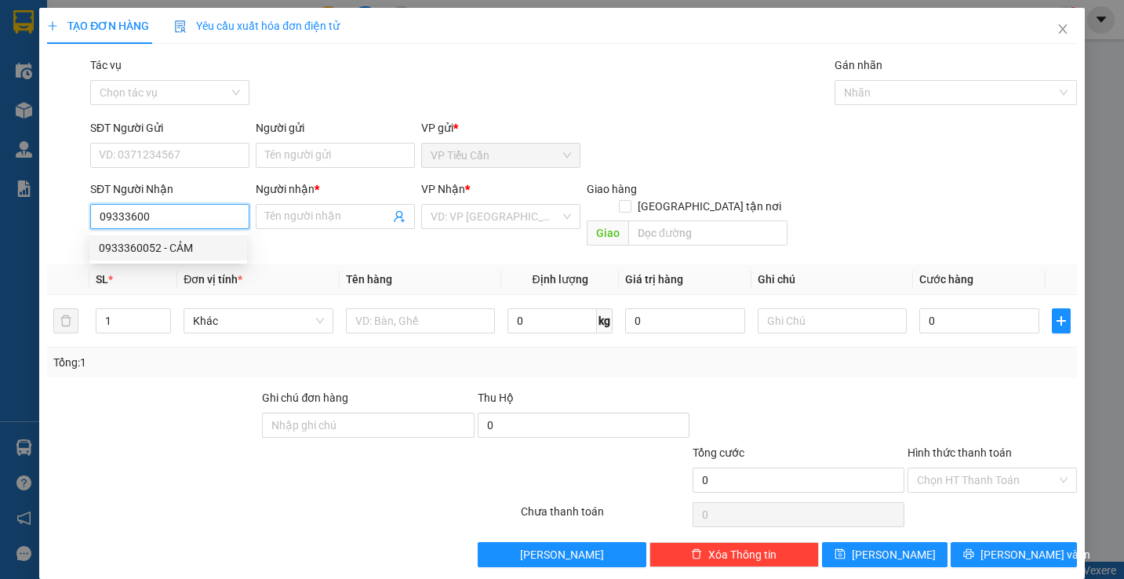
click at [190, 250] on div "0933360052 - CẢM" at bounding box center [168, 247] width 139 height 17
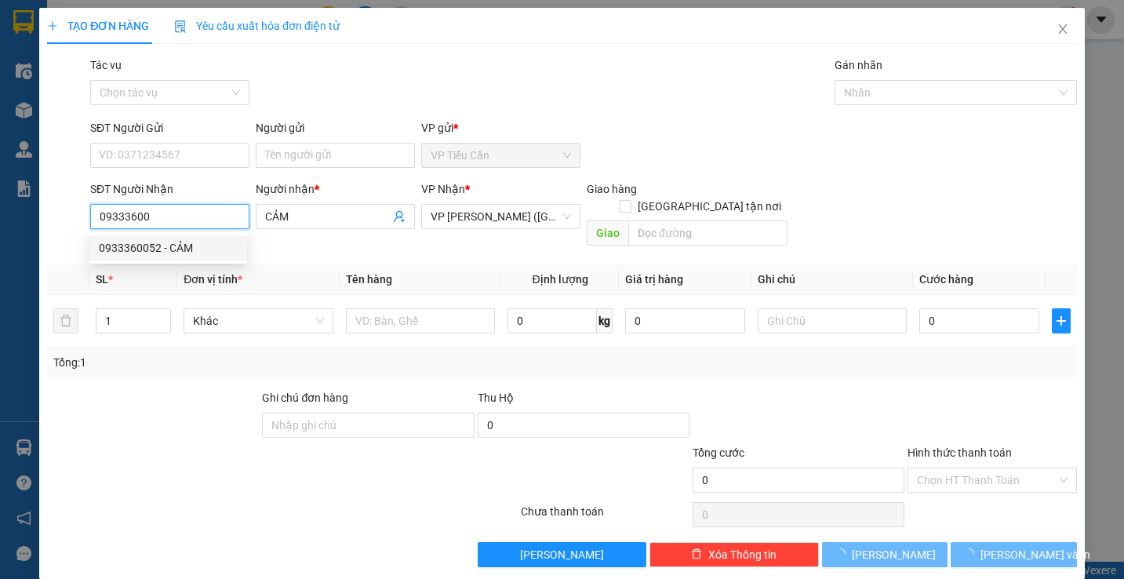
type input "0933360052"
type input "CẢM"
type input "35.000"
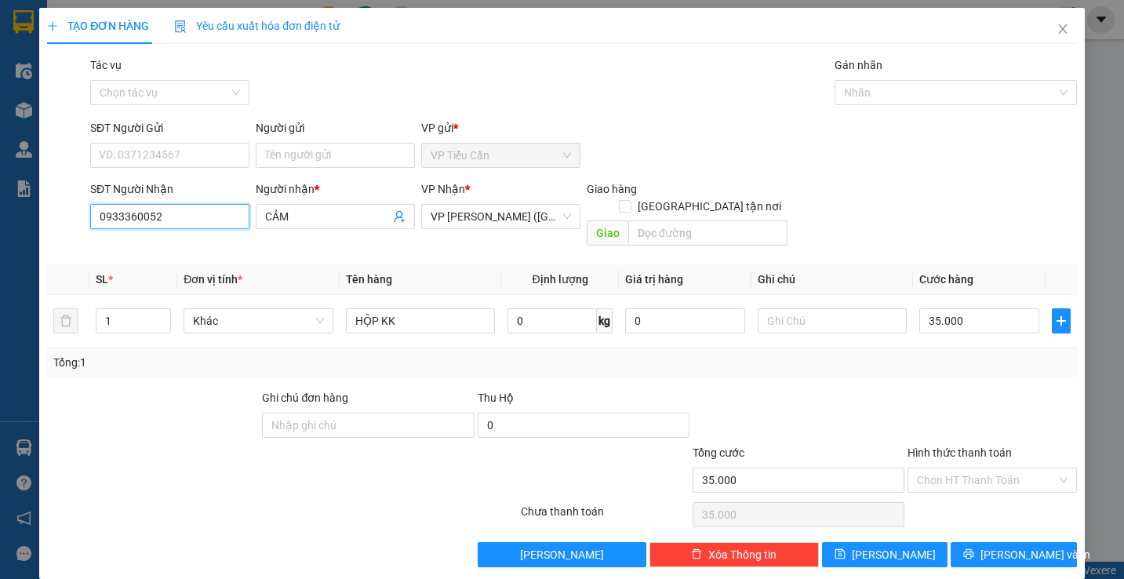
scroll to position [2, 0]
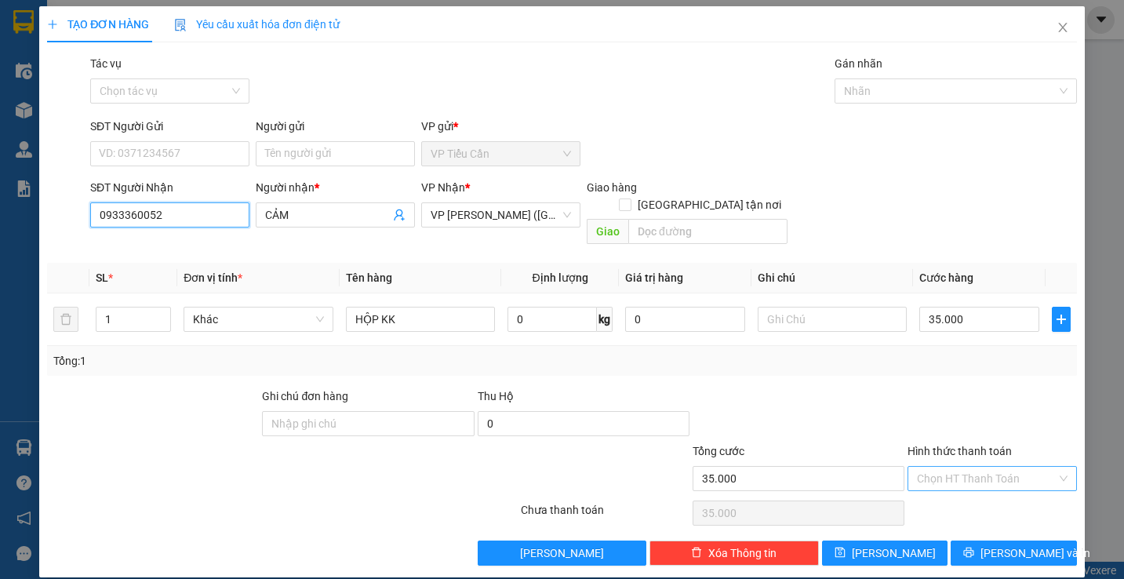
type input "0933360052"
click at [969, 467] on input "Hình thức thanh toán" at bounding box center [986, 479] width 139 height 24
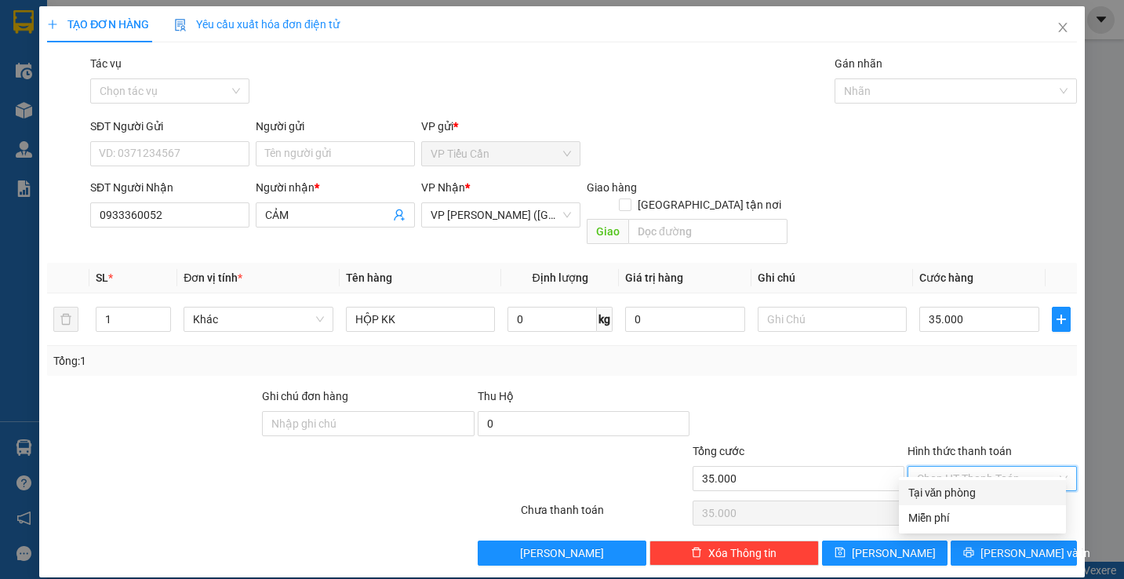
click at [973, 497] on div "Tại văn phòng" at bounding box center [983, 492] width 148 height 17
type input "0"
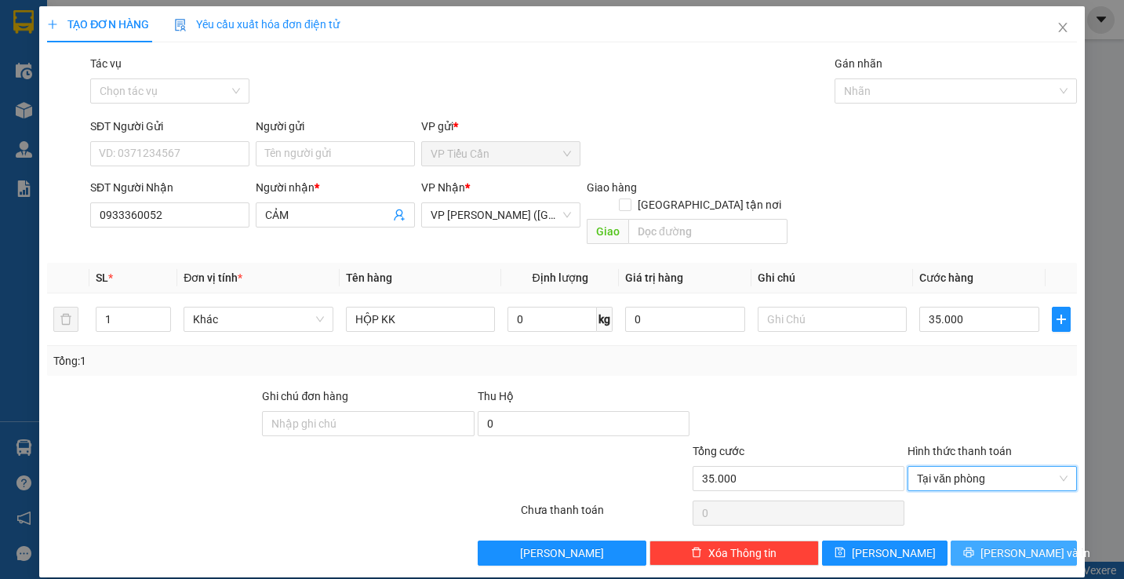
click at [1009, 545] on span "[PERSON_NAME] và In" at bounding box center [1036, 553] width 110 height 17
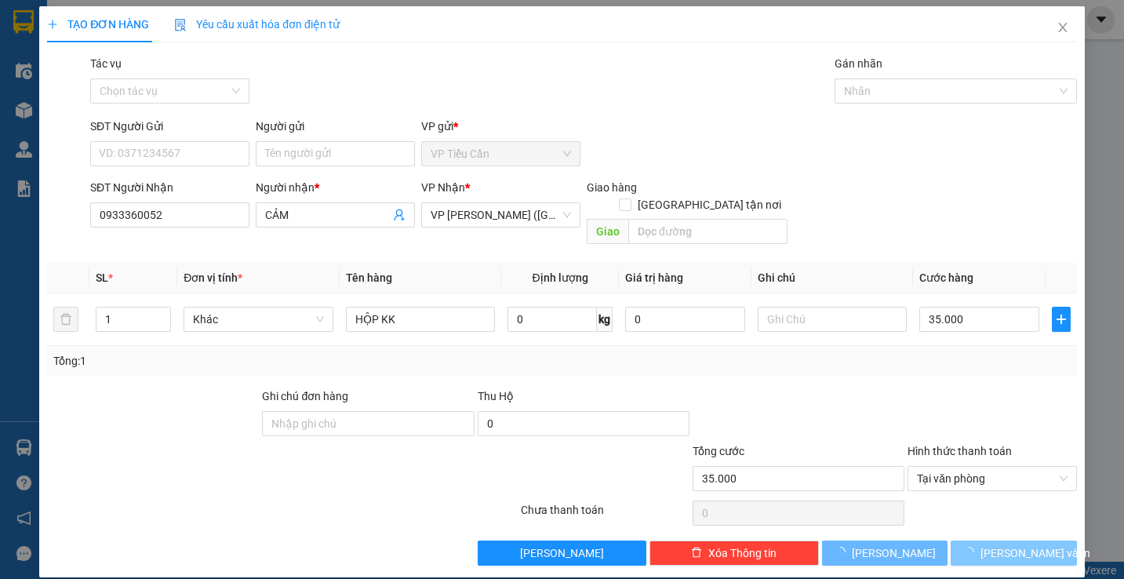
click at [1011, 545] on span "[PERSON_NAME] và In" at bounding box center [1036, 553] width 110 height 17
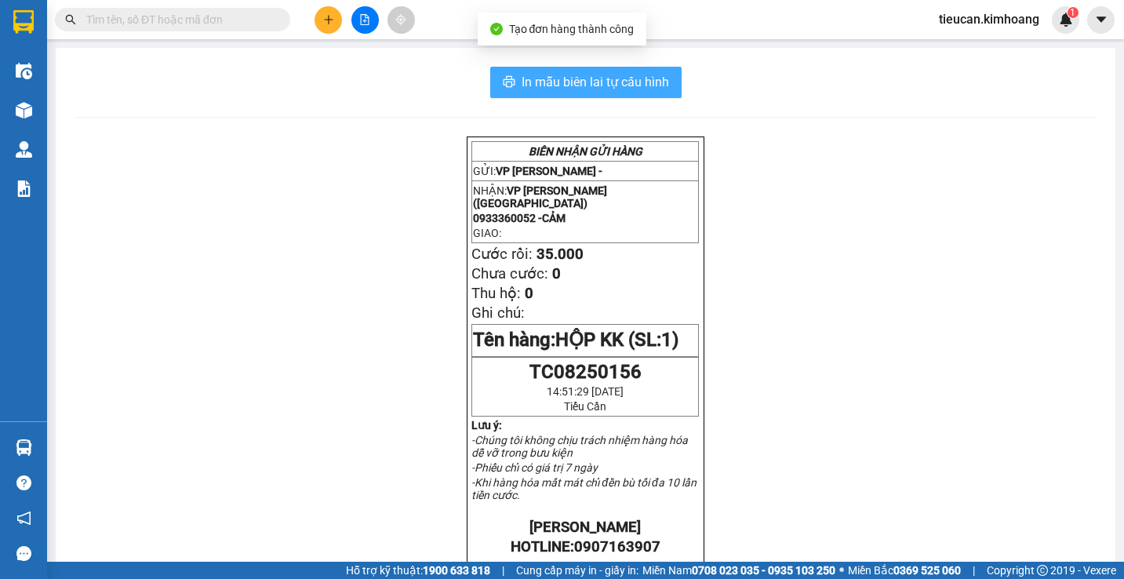
click at [615, 82] on span "In mẫu biên lai tự cấu hình" at bounding box center [596, 82] width 148 height 20
